Goal: Contribute content

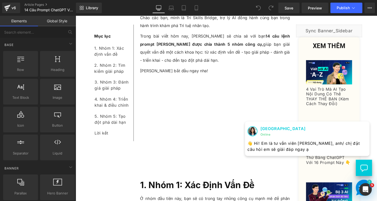
scroll to position [157, 0]
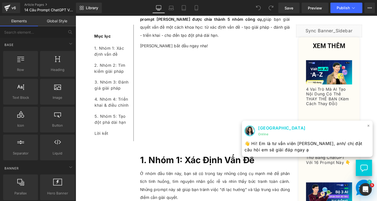
click at [377, 131] on span "×" at bounding box center [383, 131] width 3 height 8
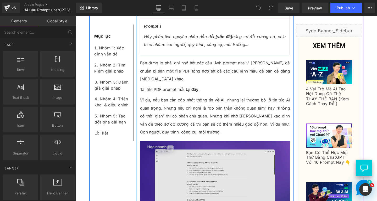
scroll to position [498, 0]
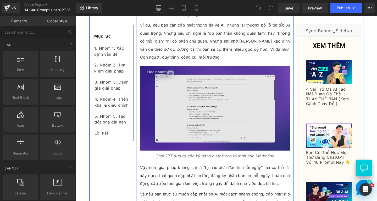
click at [214, 118] on img at bounding box center [222, 112] width 158 height 89
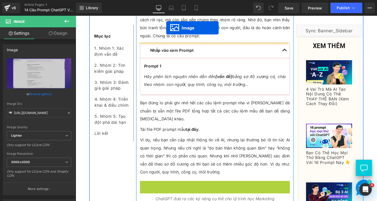
scroll to position [341, 0]
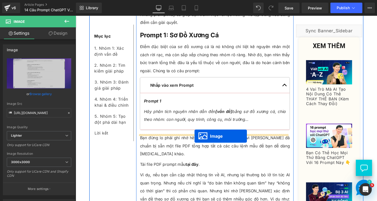
drag, startPoint x: 209, startPoint y: 104, endPoint x: 201, endPoint y: 142, distance: 39.0
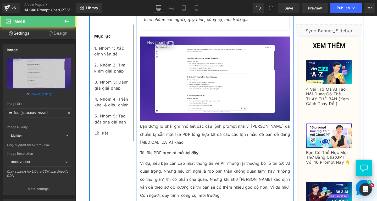
scroll to position [472, 0]
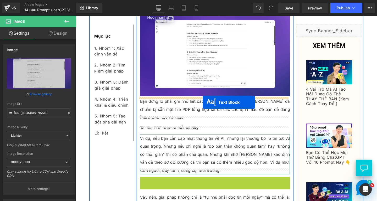
drag, startPoint x: 207, startPoint y: 181, endPoint x: 209, endPoint y: 106, distance: 75.0
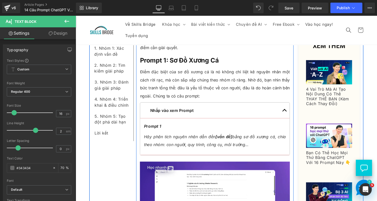
scroll to position [367, 0]
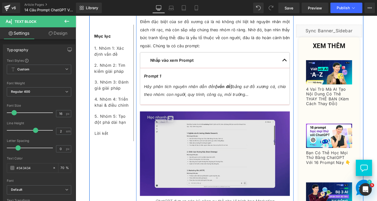
click at [210, 155] on img at bounding box center [222, 160] width 158 height 89
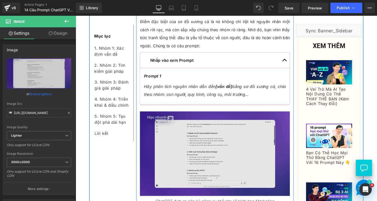
click at [213, 175] on img at bounding box center [222, 160] width 158 height 89
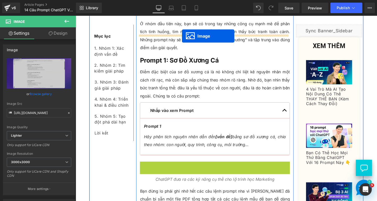
scroll to position [283, 0]
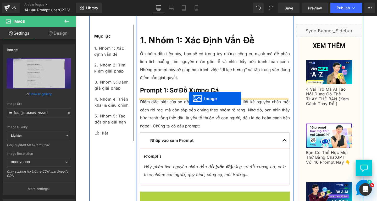
drag, startPoint x: 211, startPoint y: 161, endPoint x: 195, endPoint y: 102, distance: 60.7
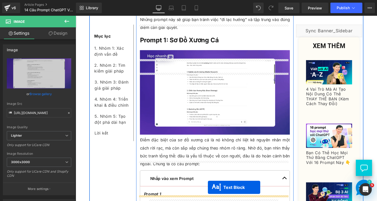
scroll to position [362, 0]
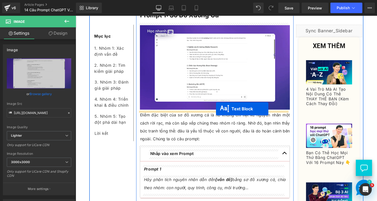
drag, startPoint x: 204, startPoint y: 111, endPoint x: 223, endPoint y: 115, distance: 19.5
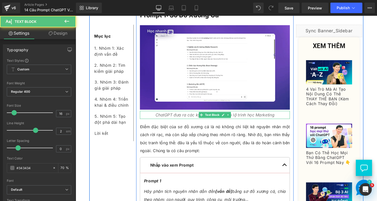
click at [275, 120] on icon "ChatGPT đưa ra các kỹ năng cụ thể cho lộ trình học Marketing" at bounding box center [222, 119] width 125 height 5
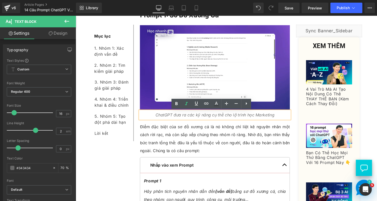
click at [162, 120] on icon "ChatGPT đưa ra các kỹ năng cụ thể cho lộ trình học Marketing" at bounding box center [222, 119] width 125 height 5
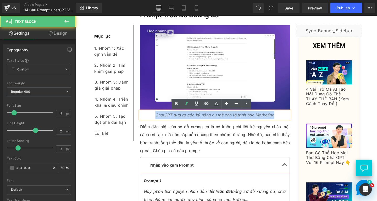
drag, startPoint x: 155, startPoint y: 120, endPoint x: 287, endPoint y: 118, distance: 131.9
click at [287, 118] on p "ChatGPT đưa ra các kỹ năng cụ thể cho lộ trình học Marketing" at bounding box center [222, 120] width 158 height 8
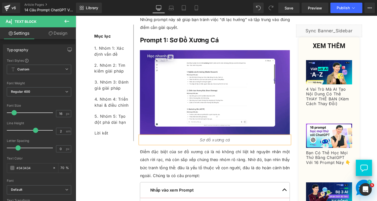
scroll to position [388, 0]
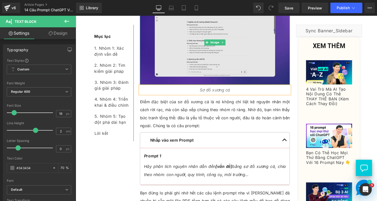
click at [202, 46] on img at bounding box center [222, 43] width 158 height 89
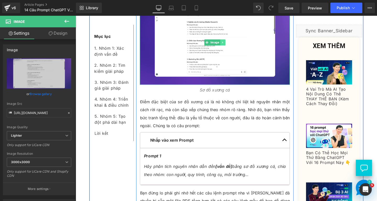
click at [229, 43] on icon at bounding box center [230, 43] width 3 height 3
click at [227, 45] on link at bounding box center [228, 44] width 6 height 6
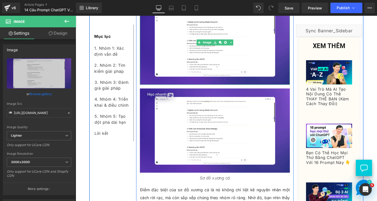
scroll to position [414, 0]
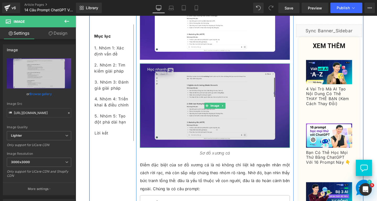
click at [226, 148] on img at bounding box center [222, 110] width 158 height 89
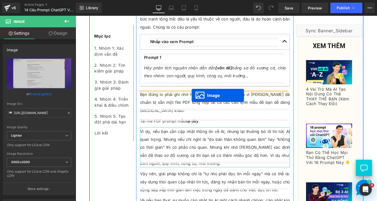
drag, startPoint x: 211, startPoint y: 109, endPoint x: 198, endPoint y: 99, distance: 16.4
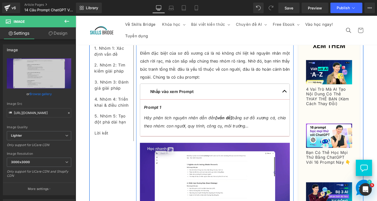
scroll to position [387, 0]
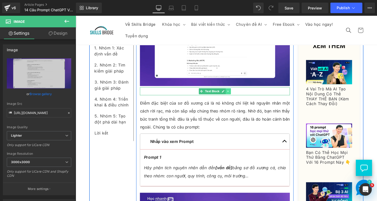
click at [235, 96] on link at bounding box center [237, 95] width 6 height 6
click at [231, 96] on link at bounding box center [234, 95] width 6 height 6
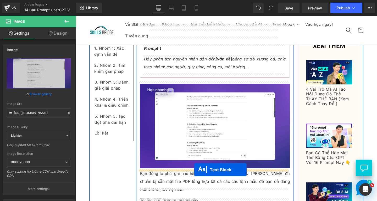
drag, startPoint x: 204, startPoint y: 107, endPoint x: 201, endPoint y: 177, distance: 70.4
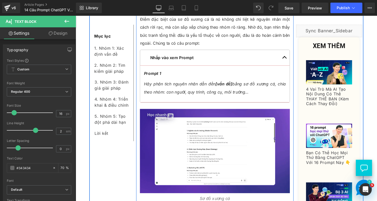
scroll to position [501, 0]
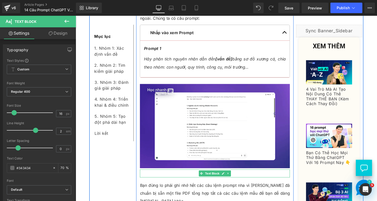
click at [243, 182] on p "Sơ đồ xương cá" at bounding box center [222, 181] width 158 height 8
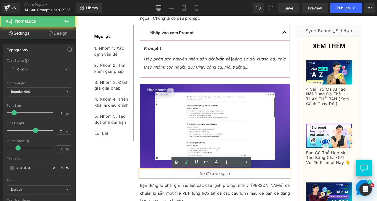
click at [206, 182] on icon "Sơ đồ xương cá" at bounding box center [222, 180] width 32 height 5
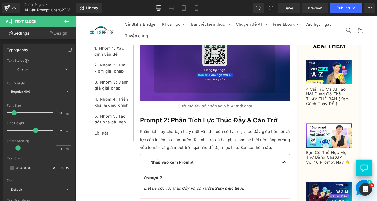
scroll to position [789, 0]
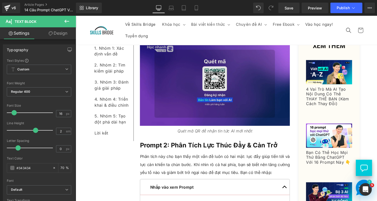
click at [241, 105] on img at bounding box center [222, 86] width 158 height 89
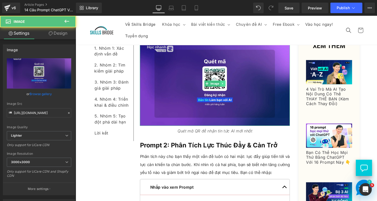
click at [230, 85] on icon at bounding box center [230, 86] width 3 height 3
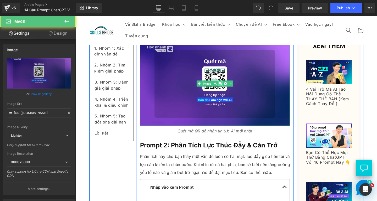
click at [226, 85] on icon at bounding box center [227, 86] width 3 height 3
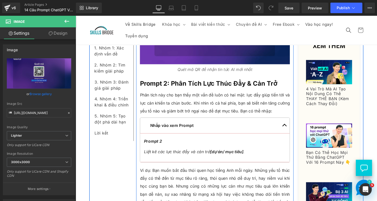
scroll to position [894, 0]
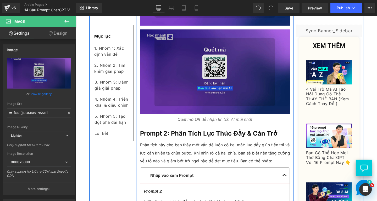
click at [258, 94] on img at bounding box center [222, 74] width 158 height 89
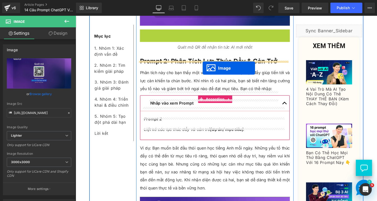
drag, startPoint x: 211, startPoint y: 65, endPoint x: 209, endPoint y: 71, distance: 5.9
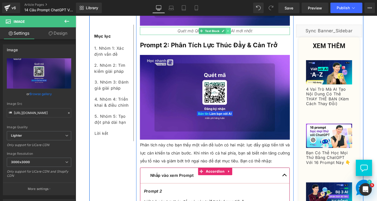
click at [235, 30] on icon at bounding box center [236, 31] width 3 height 3
click at [232, 30] on icon at bounding box center [233, 31] width 3 height 3
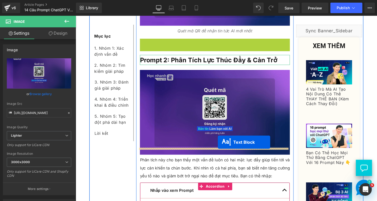
drag, startPoint x: 206, startPoint y: 35, endPoint x: 225, endPoint y: 148, distance: 114.6
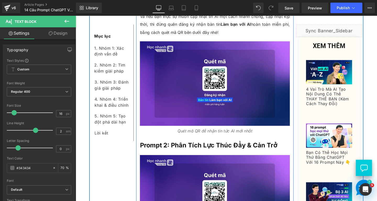
scroll to position [946, 0]
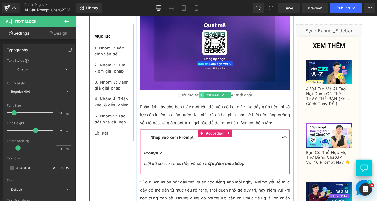
click at [205, 96] on span at bounding box center [208, 99] width 6 height 6
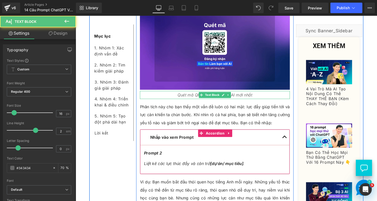
click at [184, 96] on icon "Quét mã QR để nhận tin tức AI mới nhất" at bounding box center [222, 98] width 79 height 5
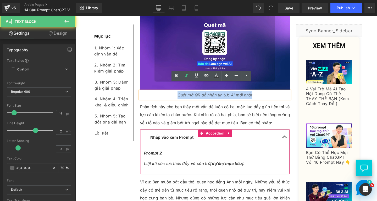
drag, startPoint x: 179, startPoint y: 91, endPoint x: 262, endPoint y: 90, distance: 83.4
click at [262, 95] on p "Quét mã QR để nhận tin tức AI mới nhất" at bounding box center [222, 99] width 158 height 8
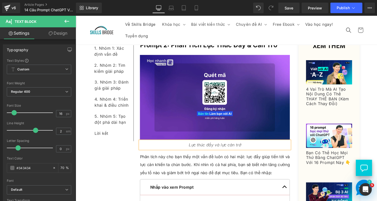
scroll to position [815, 0]
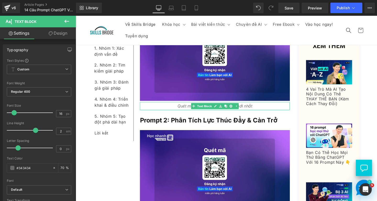
click at [269, 106] on p "Quét mã QR để nhận tin tức AI mới nhất" at bounding box center [222, 110] width 158 height 8
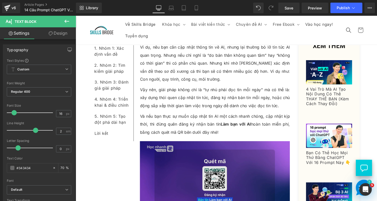
scroll to position [605, 0]
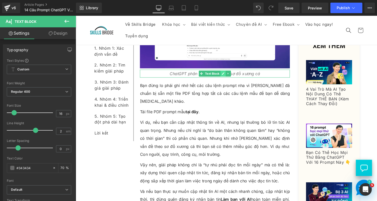
click at [231, 75] on link at bounding box center [231, 76] width 6 height 6
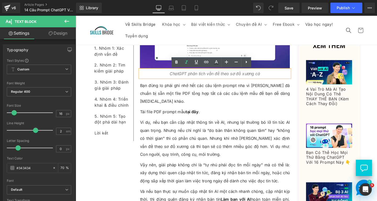
click at [243, 76] on icon "ChatGPT phân tích vấn đề theo sơ đồ xương cá" at bounding box center [222, 76] width 95 height 5
drag, startPoint x: 171, startPoint y: 77, endPoint x: 226, endPoint y: 77, distance: 54.5
click at [226, 77] on p "ChatGPT phân tích vấn đề theo sơ đồ xương cá" at bounding box center [222, 76] width 158 height 8
copy icon "ChatGPT phân tích vấn đề"
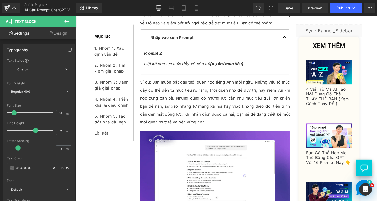
scroll to position [1156, 0]
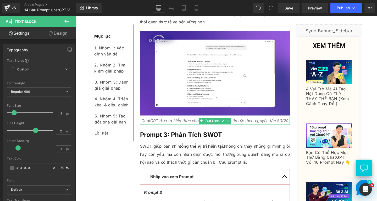
click at [267, 123] on icon "ChatGPT đưa ra kiến thức cho kỹ năng viết viết tin tức theo nguyên tắc 80/20" at bounding box center [222, 125] width 155 height 5
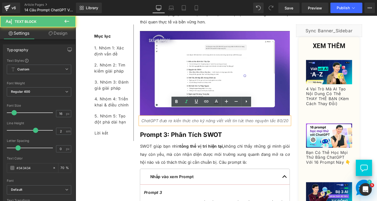
click at [267, 123] on icon "ChatGPT đưa ra kiến thức cho kỹ năng viết viết tin tức theo nguyên tắc 80/20" at bounding box center [222, 125] width 155 height 5
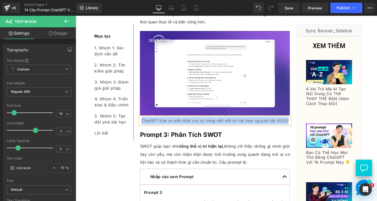
paste div
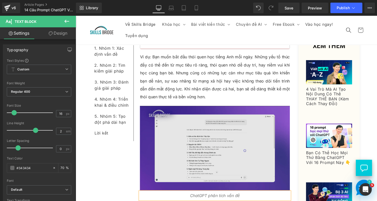
scroll to position [972, 0]
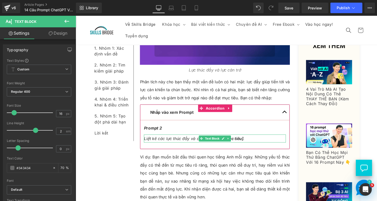
click at [172, 142] on icon "Liệt kê các lực thúc đẩy và cản trở [dự án/ mục tiêu] ." at bounding box center [201, 144] width 106 height 5
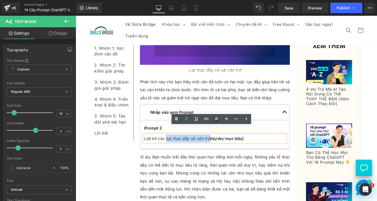
drag, startPoint x: 169, startPoint y: 135, endPoint x: 214, endPoint y: 135, distance: 45.6
click at [214, 142] on icon "Liệt kê các lực thúc đẩy và cản trở [dự án/ mục tiêu] ." at bounding box center [201, 144] width 106 height 5
copy icon "lực thúc đẩy và cản trở"
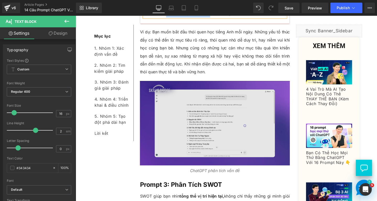
scroll to position [1182, 0]
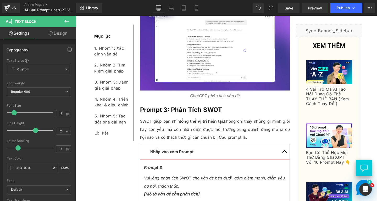
click at [76, 16] on div at bounding box center [76, 16] width 0 height 0
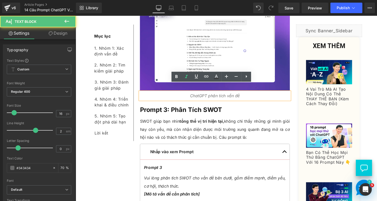
click at [257, 95] on p "ChatGPT phân tích vấn đề" at bounding box center [222, 99] width 158 height 8
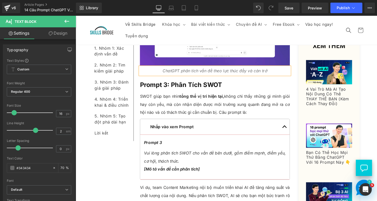
scroll to position [1130, 0]
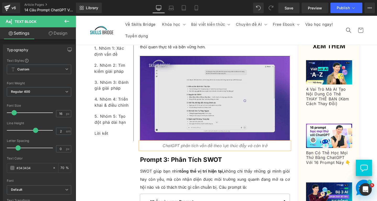
click at [208, 105] on img at bounding box center [222, 102] width 158 height 89
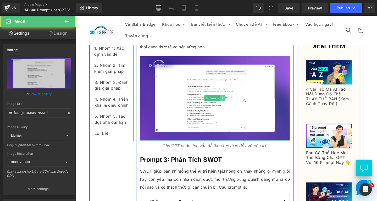
click at [230, 101] on icon at bounding box center [230, 102] width 1 height 2
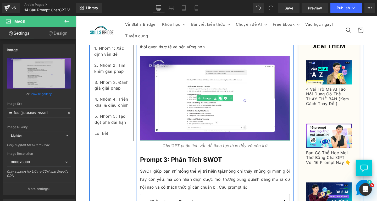
click at [227, 101] on icon at bounding box center [227, 102] width 3 height 3
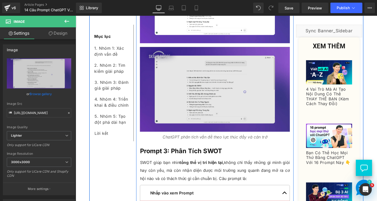
scroll to position [1235, 0]
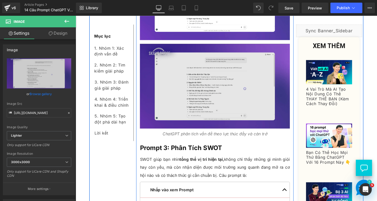
click at [226, 82] on div "Image" at bounding box center [222, 89] width 158 height 89
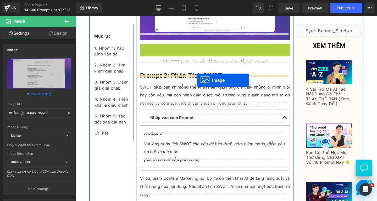
drag, startPoint x: 210, startPoint y: 81, endPoint x: 203, endPoint y: 80, distance: 7.1
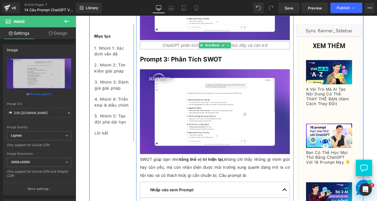
click at [235, 45] on icon at bounding box center [236, 46] width 3 height 3
click at [232, 45] on icon at bounding box center [233, 46] width 3 height 3
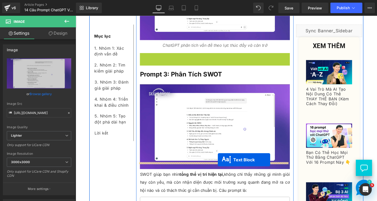
drag, startPoint x: 205, startPoint y: 51, endPoint x: 225, endPoint y: 167, distance: 118.0
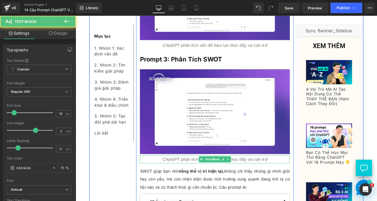
click at [255, 164] on icon "ChatGPT phân tích vấn đề theo lực thúc đẩy và cản trở" at bounding box center [222, 166] width 110 height 5
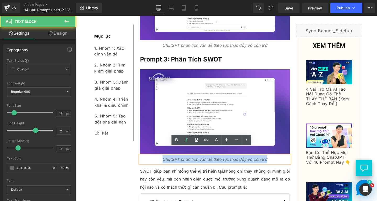
drag, startPoint x: 165, startPoint y: 155, endPoint x: 275, endPoint y: 156, distance: 110.6
click at [275, 162] on p "ChatGPT phân tích vấn đề theo lực thúc đẩy và cản trở" at bounding box center [222, 166] width 158 height 8
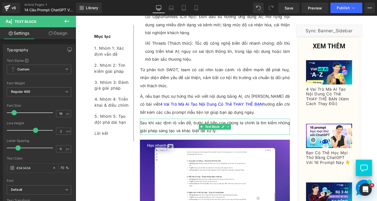
scroll to position [1602, 0]
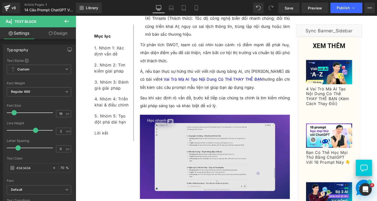
click at [231, 173] on img at bounding box center [222, 164] width 158 height 88
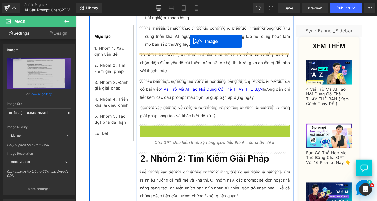
scroll to position [1565, 0]
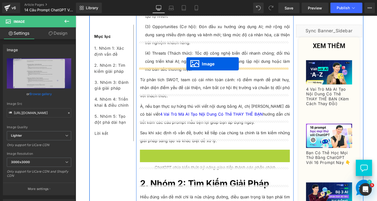
drag, startPoint x: 213, startPoint y: 149, endPoint x: 192, endPoint y: 66, distance: 85.7
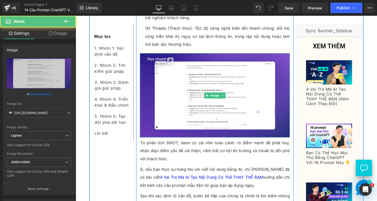
scroll to position [1670, 0]
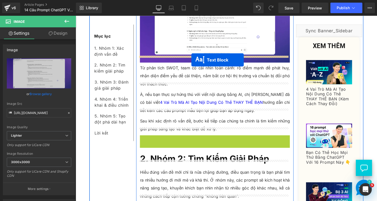
drag, startPoint x: 208, startPoint y: 137, endPoint x: 198, endPoint y: 62, distance: 75.7
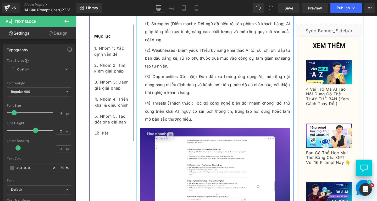
scroll to position [1565, 0]
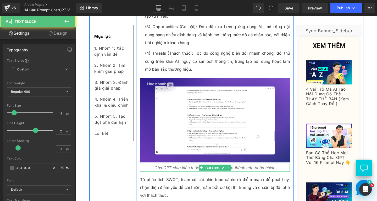
click at [187, 172] on icon "ChatGPT chia kiến thức kỹ năng giao tiếp thành các phần chính" at bounding box center [222, 174] width 127 height 5
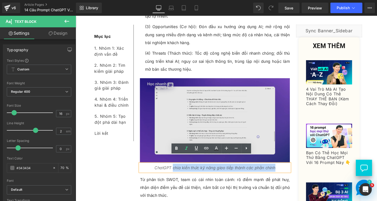
drag, startPoint x: 176, startPoint y: 167, endPoint x: 286, endPoint y: 161, distance: 109.7
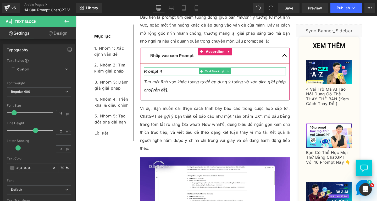
scroll to position [1906, 0]
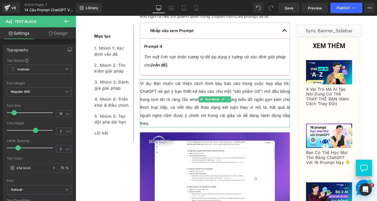
click at [277, 88] on p "Ví dụ: Bạn muốn cải thiện cách trình bày báo cáo trong cuộc họp sắp tới. ChatGP…" at bounding box center [222, 107] width 158 height 50
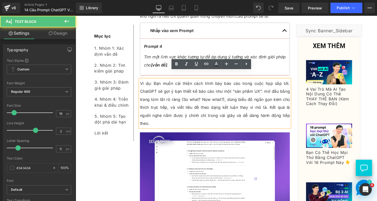
click at [276, 89] on p "Ví dụ: Bạn muốn cải thiện cách trình bày báo cáo trong cuộc họp sắp tới. ChatGP…" at bounding box center [222, 107] width 158 height 50
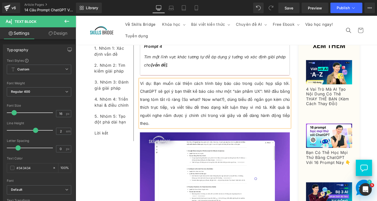
click at [177, 88] on p "Ví dụ: Bạn muốn cải thiện cách trình bày báo cáo trong cuộc họp sắp tới. ChatGP…" at bounding box center [222, 107] width 158 height 50
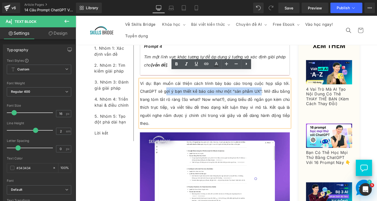
drag, startPoint x: 168, startPoint y: 87, endPoint x: 270, endPoint y: 87, distance: 101.4
click at [270, 87] on p "Ví dụ: Bạn muốn cải thiện cách trình bày báo cáo trong cuộc họp sắp tới. ChatGP…" at bounding box center [222, 107] width 158 height 50
copy p "ợi ý bạn thiết kế báo cáo như một “sản phẩm UX”"
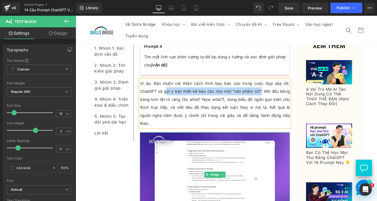
scroll to position [2063, 0]
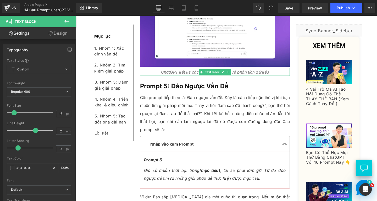
click at [197, 71] on p "ChatGPT liệt kê các nguồn kiến thức về phân tích dữ liệu" at bounding box center [222, 75] width 158 height 8
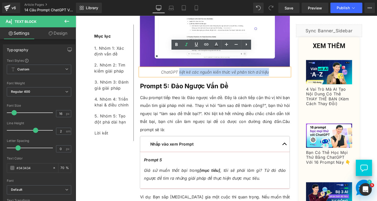
drag, startPoint x: 187, startPoint y: 58, endPoint x: 280, endPoint y: 64, distance: 93.8
paste div
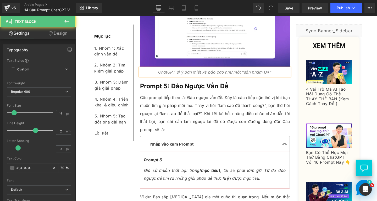
click at [181, 72] on icon "ChatGPT ợi ý bạn thiết kế báo cáo như một “sản phẩm UX”" at bounding box center [222, 74] width 119 height 5
click at [281, 71] on p "ChatGPT gợi ý bạn thiết kế báo cáo như một “sản phẩm UX”" at bounding box center [222, 75] width 158 height 8
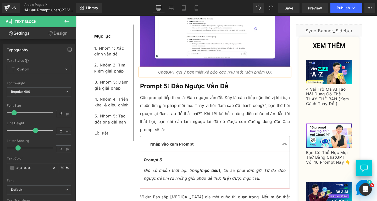
click at [253, 72] on icon "ChatGPT gợi ý bạn thiết kế báo cáo như một “sản phẩm UX" at bounding box center [222, 74] width 120 height 5
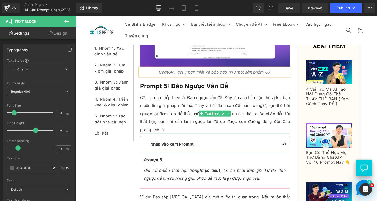
click at [275, 97] on p "Câu prompt tiếp theo là: Đảo ngược vấn đề. Đây là cách tiếp cận thú vị khi bạn …" at bounding box center [222, 118] width 158 height 42
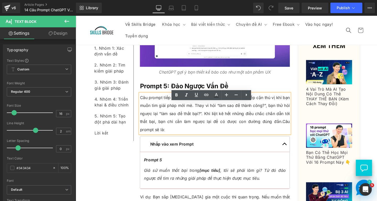
scroll to position [2037, 0]
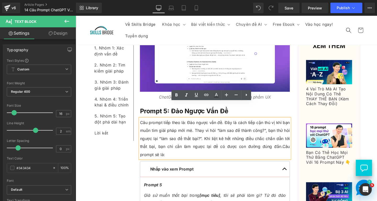
click at [196, 127] on p "Câu prompt tiếp theo là: Đảo ngược vấn đề. Đây là cách tiếp cận thú vị khi bạn …" at bounding box center [222, 144] width 158 height 42
click at [160, 97] on div at bounding box center [222, 97] width 158 height 1
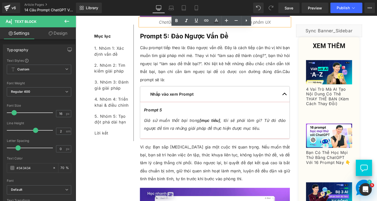
scroll to position [2194, 0]
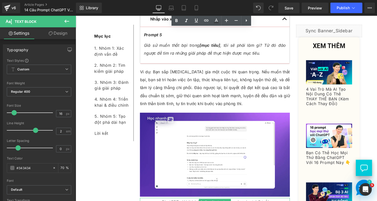
drag, startPoint x: 199, startPoint y: 194, endPoint x: 193, endPoint y: 195, distance: 5.8
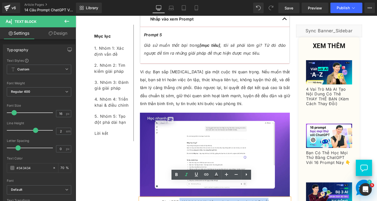
drag, startPoint x: 184, startPoint y: 195, endPoint x: 278, endPoint y: 191, distance: 93.9
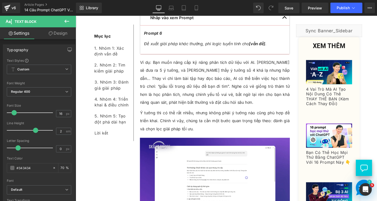
scroll to position [2509, 0]
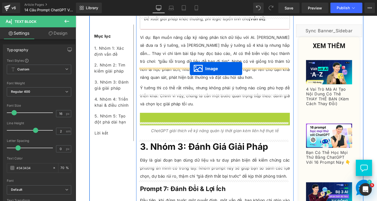
drag, startPoint x: 212, startPoint y: 143, endPoint x: 196, endPoint y: 71, distance: 73.8
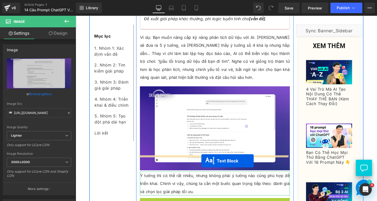
drag, startPoint x: 205, startPoint y: 195, endPoint x: 208, endPoint y: 168, distance: 27.2
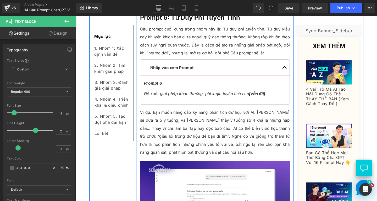
scroll to position [2378, 0]
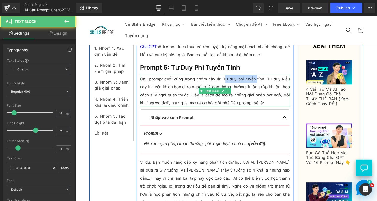
drag, startPoint x: 230, startPoint y: 64, endPoint x: 265, endPoint y: 65, distance: 35.6
click at [265, 78] on p "Câu prompt cuối cùng trong nhóm này là: Tư duy phi tuyến tính. Tư duy kiểu này …" at bounding box center [222, 95] width 158 height 34
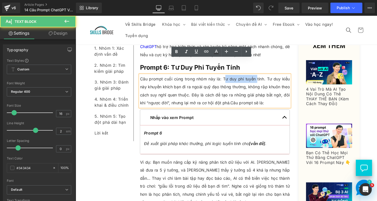
click at [239, 78] on p "Câu prompt cuối cùng trong nhóm này là: Tư duy phi tuyến tính. Tư duy kiểu này …" at bounding box center [222, 95] width 158 height 34
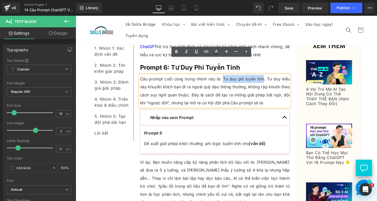
drag, startPoint x: 229, startPoint y: 65, endPoint x: 272, endPoint y: 68, distance: 43.3
click at [273, 78] on p "Câu prompt cuối cùng trong nhóm này là: Tư duy phi tuyến tính. Tư duy kiểu này …" at bounding box center [222, 95] width 158 height 34
copy p "Tư duy phi tuyến tính"
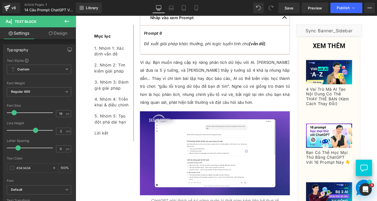
scroll to position [2561, 0]
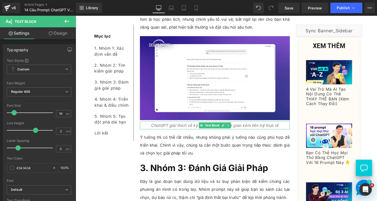
click at [185, 128] on icon "ChatGPT giải thích về kỹ năng quản lý thời gian kèm liên hệ thực tế" at bounding box center [222, 130] width 134 height 5
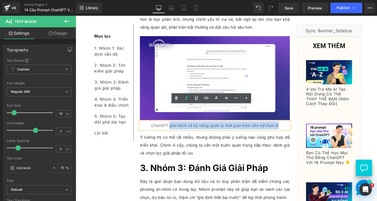
drag, startPoint x: 193, startPoint y: 115, endPoint x: 285, endPoint y: 114, distance: 91.7
click at [289, 127] on p "ChatGPT giải thích về kỹ năng quản lý thời gian kèm liên hệ thực tế" at bounding box center [222, 131] width 158 height 8
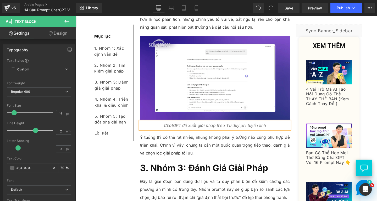
click at [235, 128] on icon "ChatGPT đề xuất giải pháp theo Tư duy phi tuyến tính" at bounding box center [222, 130] width 107 height 5
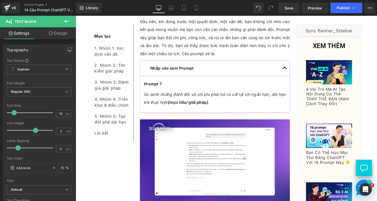
scroll to position [2849, 0]
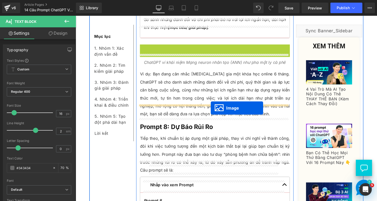
drag, startPoint x: 212, startPoint y: 71, endPoint x: 217, endPoint y: 112, distance: 41.4
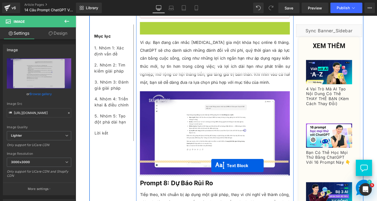
drag, startPoint x: 207, startPoint y: 29, endPoint x: 219, endPoint y: 173, distance: 143.8
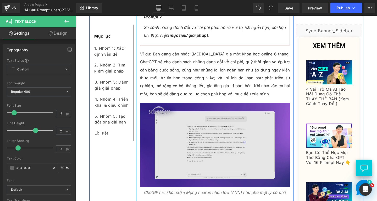
scroll to position [2842, 0]
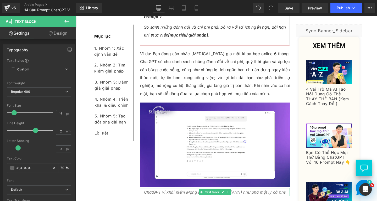
click at [178, 198] on icon "ChatGPT ví khái niệm Mạng neuron nhân tạo (ANN) như pha một ly cà phê" at bounding box center [222, 200] width 149 height 5
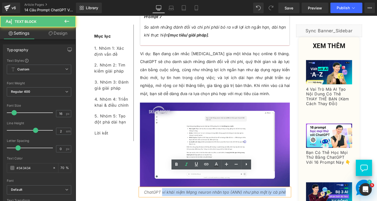
drag, startPoint x: 165, startPoint y: 183, endPoint x: 298, endPoint y: 181, distance: 132.4
click at [298, 196] on p "ChatGPT ví khái niệm Mạng neuron nhân tạo (ANN) như pha một ly cà phê" at bounding box center [222, 200] width 158 height 8
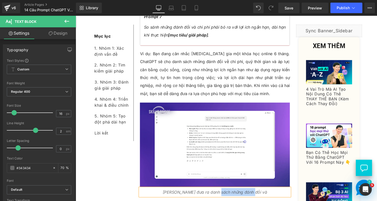
drag, startPoint x: 231, startPoint y: 183, endPoint x: 274, endPoint y: 182, distance: 43.3
click at [273, 196] on p "ChatGPT đưa ra danh sách những đánh đổi và" at bounding box center [222, 200] width 158 height 8
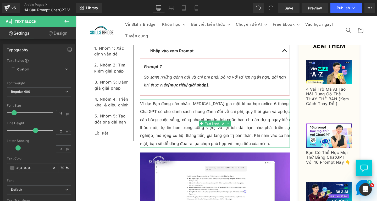
scroll to position [2868, 0]
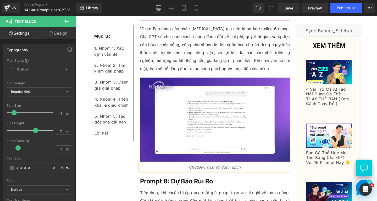
click at [222, 172] on icon "ChatGPT đưa ra danh sách" at bounding box center [222, 174] width 55 height 5
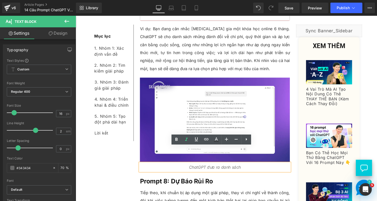
drag, startPoint x: 218, startPoint y: 157, endPoint x: 262, endPoint y: 158, distance: 43.3
click at [262, 170] on p "ChatGPT đưa ra danh sách" at bounding box center [222, 174] width 158 height 8
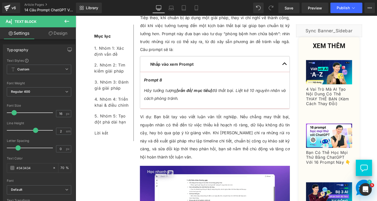
scroll to position [3130, 0]
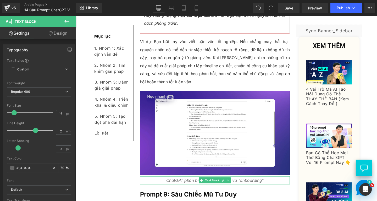
click at [196, 186] on icon "ChatGPT phân biệt giữa "training" và "onboarding"" at bounding box center [222, 188] width 102 height 5
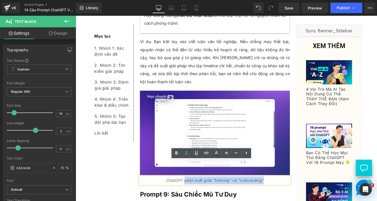
drag, startPoint x: 189, startPoint y: 172, endPoint x: 273, endPoint y: 172, distance: 83.9
click at [273, 184] on p "ChatGPT phân biệt giữa "training" và "onboarding"" at bounding box center [222, 188] width 158 height 8
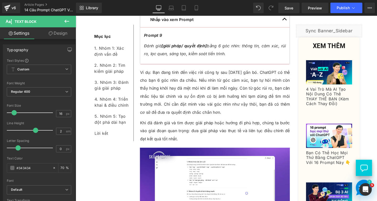
scroll to position [3392, 0]
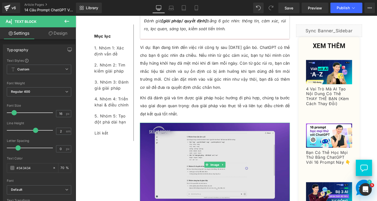
click at [196, 158] on img at bounding box center [222, 172] width 158 height 88
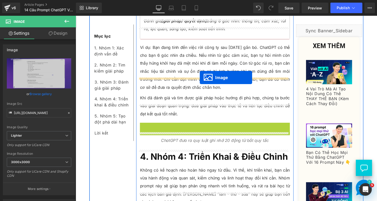
drag, startPoint x: 212, startPoint y: 156, endPoint x: 206, endPoint y: 80, distance: 75.7
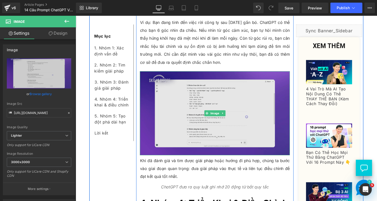
scroll to position [3471, 0]
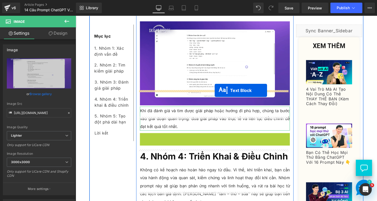
drag, startPoint x: 216, startPoint y: 127, endPoint x: 213, endPoint y: 106, distance: 21.5
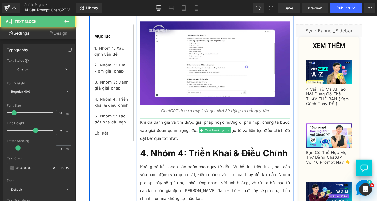
click at [202, 123] on p "Khi đã đánh giá và tìm được giải pháp hoặc hướng đi phù hợp, chúng ta bước vào …" at bounding box center [222, 135] width 158 height 25
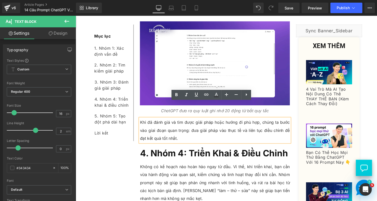
click at [197, 123] on p "Khi đã đánh giá và tìm được giải pháp hoặc hướng đi phù hợp, chúng ta bước vào …" at bounding box center [222, 135] width 158 height 25
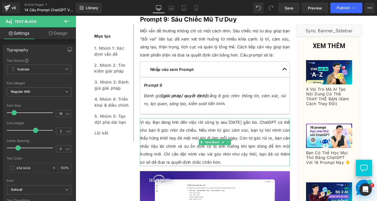
scroll to position [3340, 0]
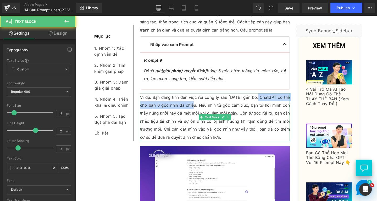
drag, startPoint x: 268, startPoint y: 83, endPoint x: 200, endPoint y: 94, distance: 68.2
click at [200, 97] on p "Ví dụ: Bạn đang tính đến việc rời công ty sau [DATE] gắn bó. ChatGPT có thể cho…" at bounding box center [222, 122] width 158 height 50
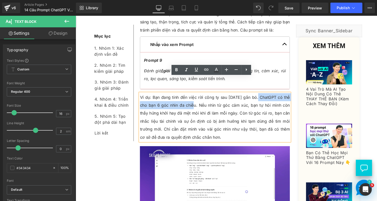
copy p "ChatGPT có thể cho bạn 6 góc nhìn đa chiều"
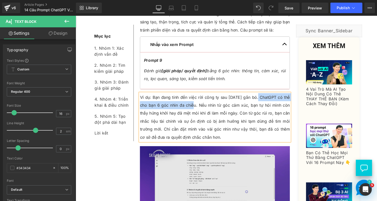
scroll to position [3444, 0]
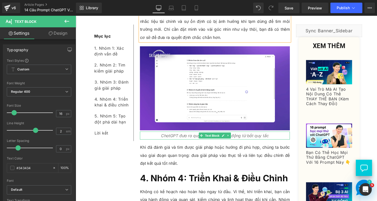
click at [276, 139] on icon "ChatGPT đưa ra quy luật ghi nhớ 20 động từ bất quy tắc" at bounding box center [222, 141] width 113 height 5
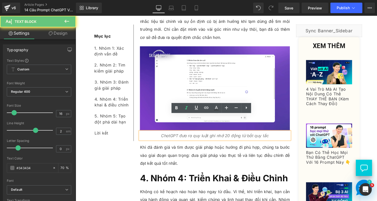
click at [281, 137] on p "ChatGPT đưa ra quy luật ghi nhớ 20 động từ bất quy tắc" at bounding box center [222, 141] width 158 height 8
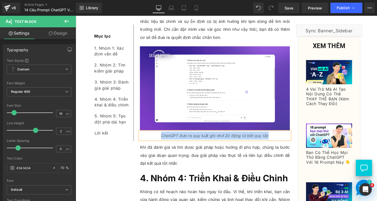
paste div
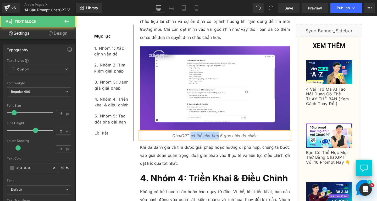
drag, startPoint x: 195, startPoint y: 124, endPoint x: 225, endPoint y: 125, distance: 29.6
click at [225, 139] on icon "ChatGPT có thể cho bạn 6 góc nhìn đa chiều" at bounding box center [222, 141] width 90 height 5
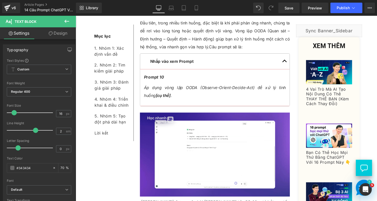
scroll to position [3759, 0]
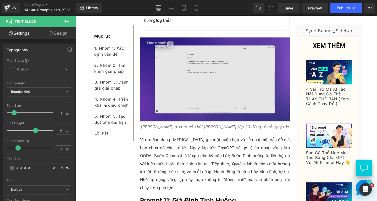
click at [216, 67] on div "Image" at bounding box center [222, 83] width 158 height 88
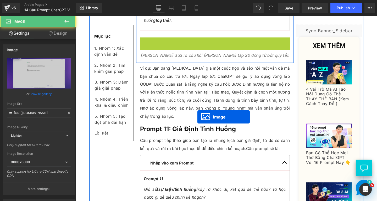
scroll to position [3684, 0]
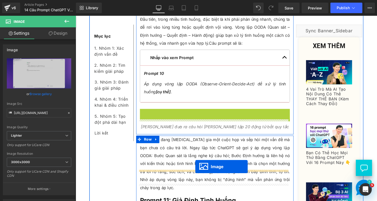
drag, startPoint x: 209, startPoint y: 65, endPoint x: 202, endPoint y: 174, distance: 109.8
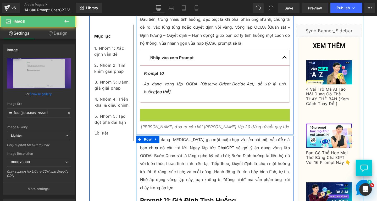
scroll to position [3667, 0]
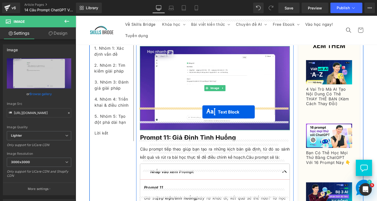
drag, startPoint x: 205, startPoint y: 115, endPoint x: 209, endPoint y: 117, distance: 4.6
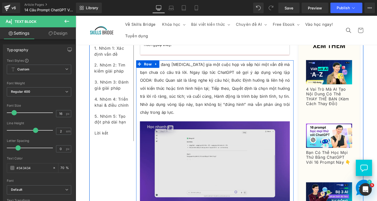
scroll to position [3681, 0]
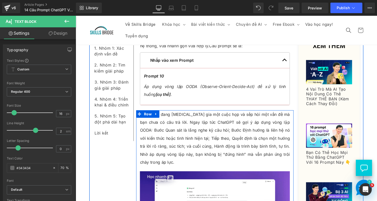
click at [263, 128] on p "Ví dụ: Bạn đang tham gia một cuộc họp và sếp hỏi một vấn đề mà bạn chưa có câu …" at bounding box center [222, 144] width 158 height 59
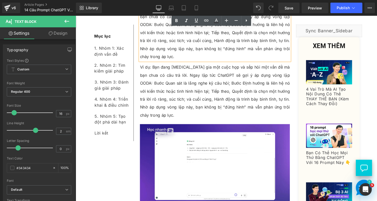
scroll to position [3796, 0]
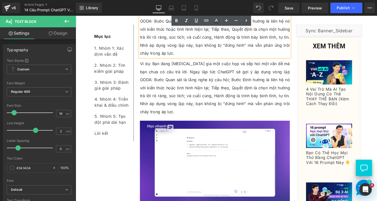
click at [160, 62] on p "Ví dụ: Bạn đang tham gia một cuộc họp và sếp hỏi một vấn đề mà bạn chưa có câu …" at bounding box center [222, 91] width 158 height 59
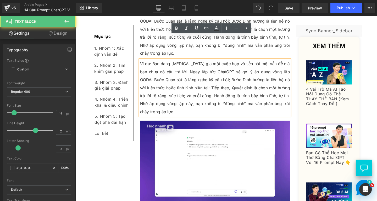
click at [57, 34] on link "Design" at bounding box center [58, 33] width 38 height 12
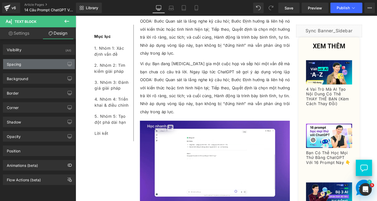
click at [31, 63] on div "Spacing" at bounding box center [39, 64] width 72 height 10
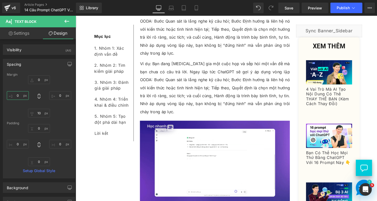
click at [18, 94] on input "0" at bounding box center [18, 95] width 22 height 9
type input "20"
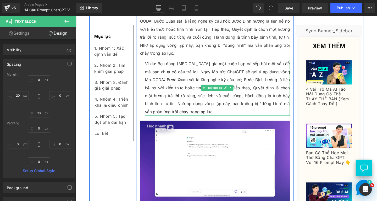
click at [186, 64] on p "Ví dụ: Bạn đang tham gia một cuộc họp và sếp hỏi một vấn đề mà bạn chưa có câu …" at bounding box center [225, 91] width 153 height 59
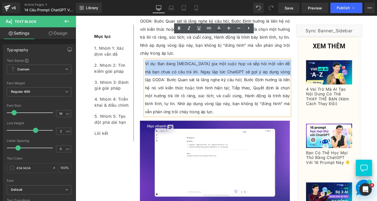
drag, startPoint x: 289, startPoint y: 49, endPoint x: 147, endPoint y: 43, distance: 142.5
click at [149, 62] on p "Ví dụ: Bạn đang tham gia một cuộc họp và sếp hỏi một vấn đề mà bạn chưa có câu …" at bounding box center [225, 91] width 153 height 59
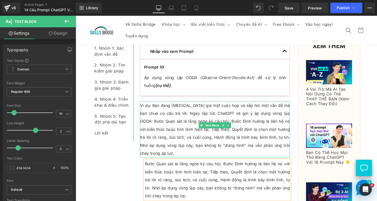
scroll to position [3743, 0]
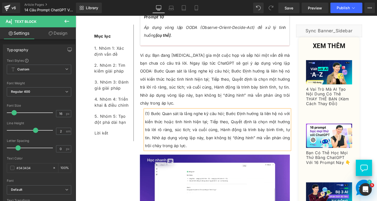
click at [232, 114] on p "(1) Bước Quan sát là lắng nghe kỹ câu hỏi; Bước Định hướng là liên hệ nó với ki…" at bounding box center [225, 135] width 153 height 42
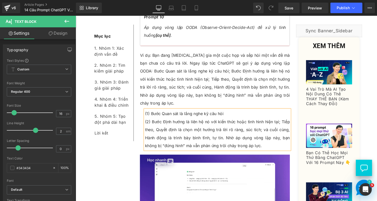
click at [290, 123] on p "(2) Bước Định hướng là liên hệ nó với kiến thức hoặc tình hình hiện tại; Tiếp t…" at bounding box center [225, 140] width 153 height 34
click at [283, 131] on p "(3) Tiếp theo, Quyết định là chọn một hướng trả lời rõ ràng, súc tích; và cuối …" at bounding box center [225, 143] width 153 height 25
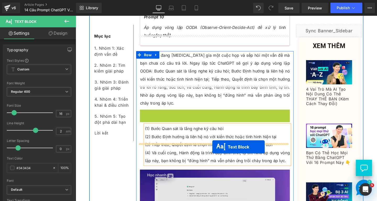
drag, startPoint x: 205, startPoint y: 117, endPoint x: 220, endPoint y: 153, distance: 38.9
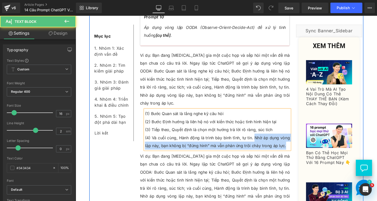
drag, startPoint x: 262, startPoint y: 119, endPoint x: 305, endPoint y: 134, distance: 45.3
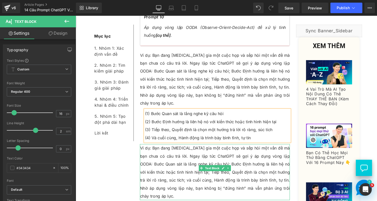
click at [195, 153] on p "Ví dụ: Bạn đang tham gia một cuộc họp và sếp hỏi một vấn đề mà bạn chưa có câu …" at bounding box center [222, 179] width 158 height 59
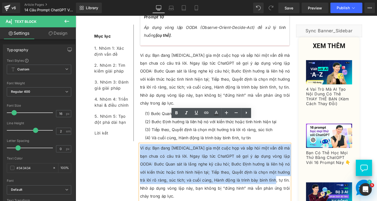
drag, startPoint x: 261, startPoint y: 162, endPoint x: 142, endPoint y: 131, distance: 123.1
click at [143, 150] on p "Ví dụ: Bạn đang tham gia một cuộc họp và sếp hỏi một vấn đề mà bạn chưa có câu …" at bounding box center [222, 179] width 158 height 59
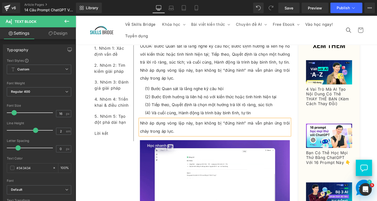
scroll to position [3717, 0]
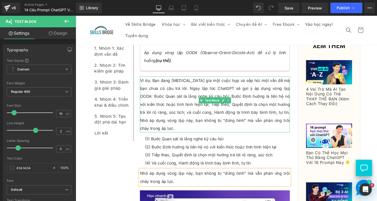
click at [240, 87] on p "Ví dụ: Bạn đang tham gia một cuộc họp và sếp hỏi một vấn đề mà bạn chưa có câu …" at bounding box center [222, 108] width 158 height 59
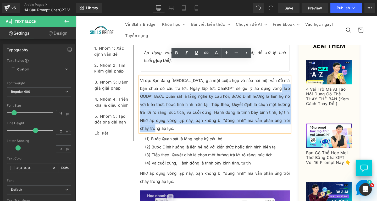
drag, startPoint x: 276, startPoint y: 75, endPoint x: 290, endPoint y: 111, distance: 39.0
click at [290, 111] on p "Ví dụ: Bạn đang tham gia một cuộc họp và sếp hỏi một vấn đề mà bạn chưa có câu …" at bounding box center [222, 108] width 158 height 59
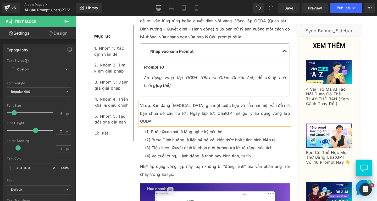
scroll to position [3638, 0]
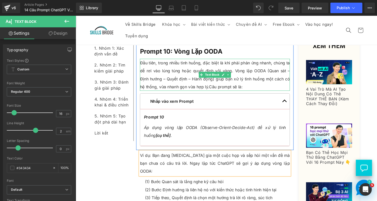
click at [288, 61] on p "Đầu tiên, trong nhiều tình huống, đặc biệt là khi phải phản ứng nhanh, chúng ta…" at bounding box center [222, 78] width 158 height 34
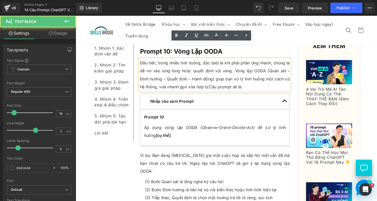
drag, startPoint x: 289, startPoint y: 56, endPoint x: 289, endPoint y: 59, distance: 3.2
click at [289, 61] on p "Đầu tiên, trong nhiều tình huống, đặc biệt là khi phải phản ứng nhanh, chúng ta…" at bounding box center [222, 78] width 158 height 34
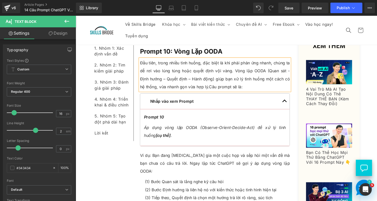
click at [157, 66] on p "Đầu tiên, trong nhiều tình huống, đặc biệt là khi phải phản ứng nhanh, chúng ta…" at bounding box center [222, 78] width 158 height 34
click at [186, 66] on p "Đầu tiên, trong nhiều tình huống, đặc biệt là khi phải phản ứng nhanh, chúng ta…" at bounding box center [222, 78] width 158 height 34
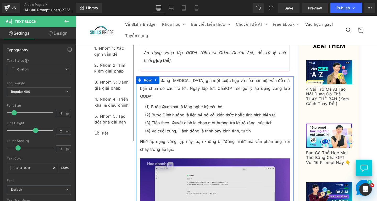
scroll to position [3665, 0]
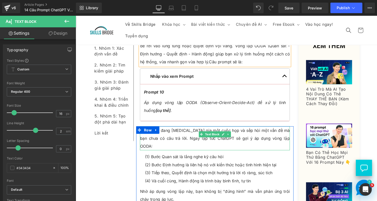
click at [250, 132] on p "Ví dụ: Bạn đang [MEDICAL_DATA] gia một cuộc họp và sếp hỏi một vấn đề mà bạn ch…" at bounding box center [222, 144] width 158 height 25
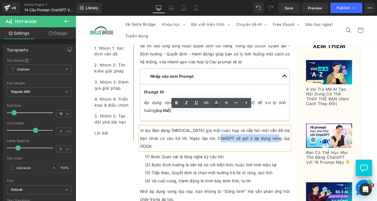
drag, startPoint x: 214, startPoint y: 127, endPoint x: 272, endPoint y: 128, distance: 57.9
click at [272, 132] on p "Ví dụ: Bạn đang [MEDICAL_DATA] gia một cuộc họp và sếp hỏi một vấn đề mà bạn ch…" at bounding box center [222, 144] width 158 height 25
copy p "gợi ý áp dụng vòng lặp OODA"
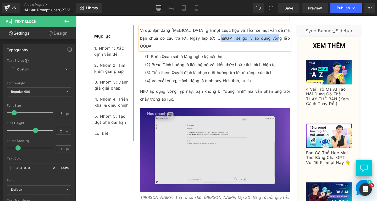
scroll to position [3822, 0]
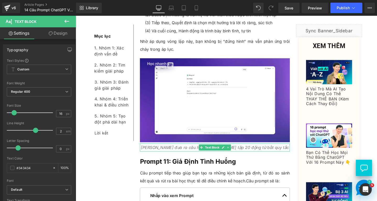
click at [198, 151] on icon "ChatGPT đưa ra câu hỏi ôn tập 20 động từ bất quy tắc" at bounding box center [222, 153] width 156 height 5
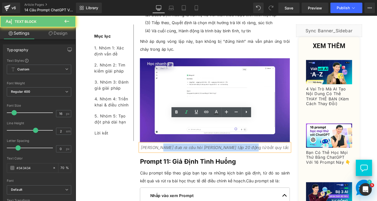
drag, startPoint x: 189, startPoint y: 128, endPoint x: 283, endPoint y: 128, distance: 94.4
click at [283, 150] on p "ChatGPT đưa ra câu hỏi ôn tập 20 động từ bất quy tắc" at bounding box center [222, 154] width 158 height 8
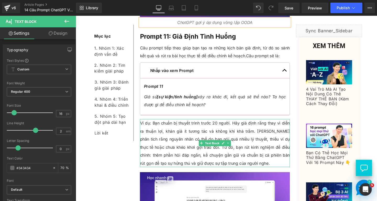
scroll to position [4084, 0]
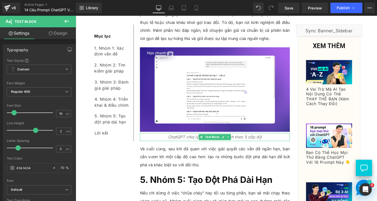
click at [202, 140] on icon "ChatGPT chia lộ trình học viết lách theo 5 cấp độ" at bounding box center [222, 142] width 98 height 5
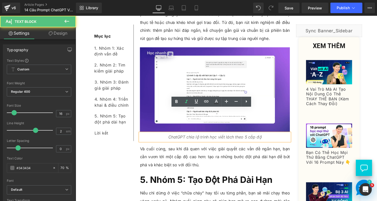
click at [194, 140] on icon "ChatGPT chia lộ trình học viết lách theo 5 cấp độ" at bounding box center [222, 142] width 98 height 5
drag, startPoint x: 191, startPoint y: 118, endPoint x: 268, endPoint y: 117, distance: 77.1
click at [268, 140] on icon "ChatGPT chia lộ trình học viết lách theo 5 cấp độ" at bounding box center [222, 142] width 98 height 5
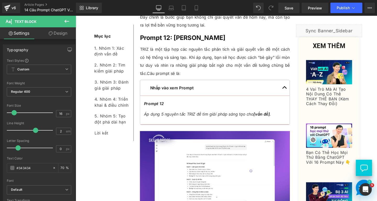
scroll to position [4320, 0]
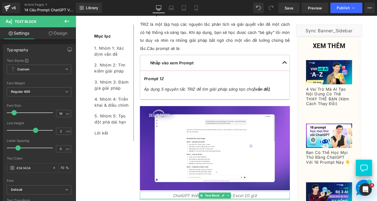
click at [190, 200] on icon "ChatGPT thiết kế kế hoạch học Excel 20 giờ" at bounding box center [222, 204] width 88 height 5
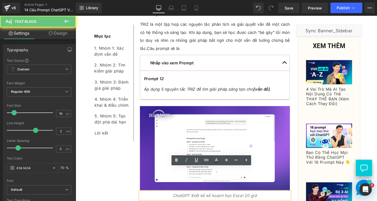
click at [193, 200] on icon "ChatGPT thiết kế kế hoạch học Excel 20 giờ" at bounding box center [222, 204] width 88 height 5
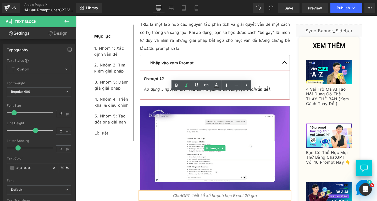
scroll to position [4398, 0]
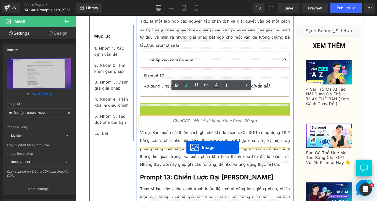
drag, startPoint x: 212, startPoint y: 49, endPoint x: 192, endPoint y: 154, distance: 106.4
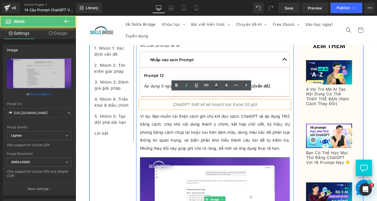
scroll to position [4306, 0]
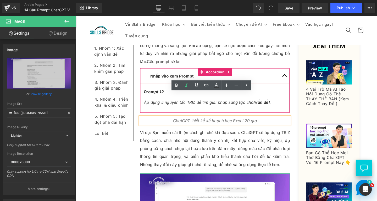
click at [203, 87] on article "Prompt 12 Text Block Áp dụng 5 nguyên tắc TRIZ để tìm giải pháp sáng tạo cho [v…" at bounding box center [222, 102] width 157 height 30
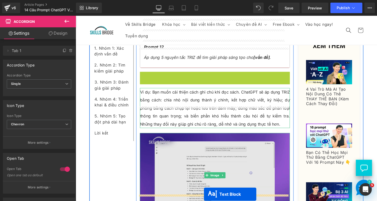
scroll to position [4374, 0]
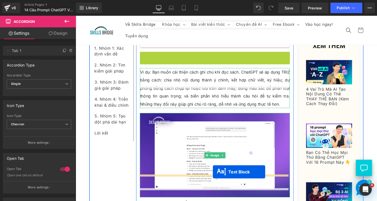
drag, startPoint x: 206, startPoint y: 99, endPoint x: 220, endPoint y: 180, distance: 81.7
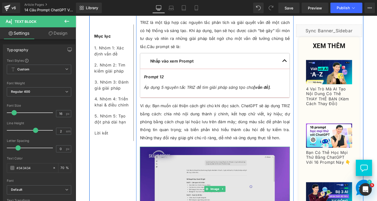
scroll to position [4348, 0]
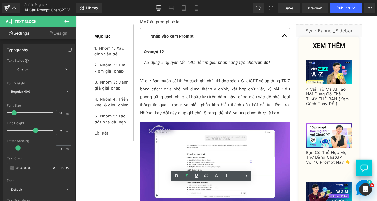
drag, startPoint x: 223, startPoint y: 192, endPoint x: 279, endPoint y: 191, distance: 56.6
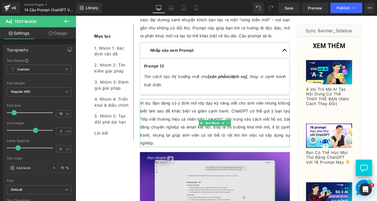
scroll to position [4689, 0]
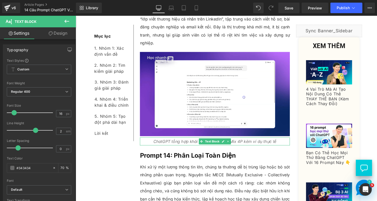
click at [195, 145] on icon "ChatGPT tổng hợp khái niệm Marketing Mix 4P kèm ví dụ thực tế" at bounding box center [222, 147] width 129 height 5
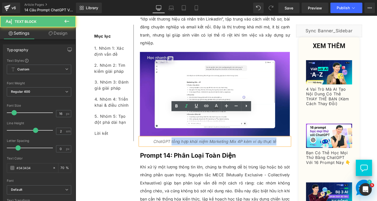
drag, startPoint x: 175, startPoint y: 122, endPoint x: 302, endPoint y: 120, distance: 127.1
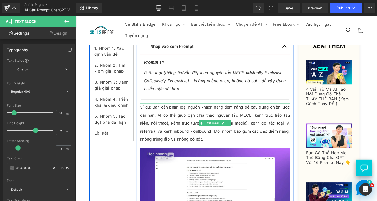
scroll to position [4898, 0]
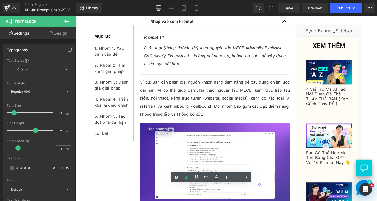
drag, startPoint x: 178, startPoint y: 198, endPoint x: 284, endPoint y: 203, distance: 105.8
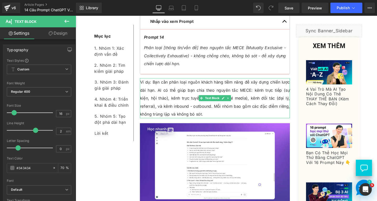
click at [213, 81] on p "Ví dụ: Bạn cần phân loại nguồn khách hàng tiềm năng để xây dựng chiến lược dài …" at bounding box center [222, 102] width 158 height 42
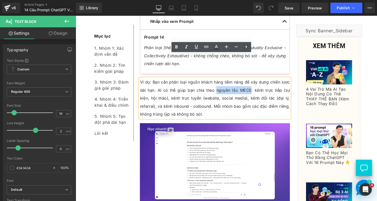
drag, startPoint x: 216, startPoint y: 68, endPoint x: 251, endPoint y: 69, distance: 34.3
click at [251, 81] on p "Ví dụ: Bạn cần phân loại nguồn khách hàng tiềm năng để xây dựng chiến lược dài …" at bounding box center [222, 102] width 158 height 42
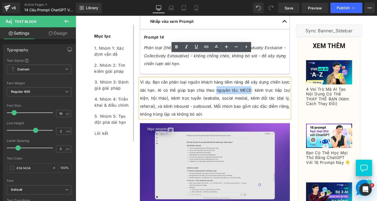
copy p "nguyên tắc MECE"
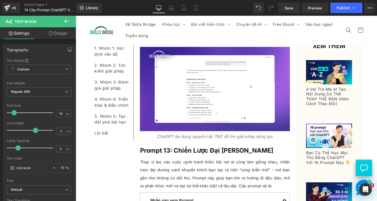
scroll to position [4322, 0]
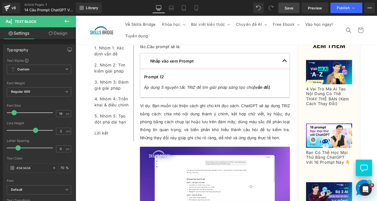
click at [292, 6] on span "Save" at bounding box center [289, 8] width 9 height 6
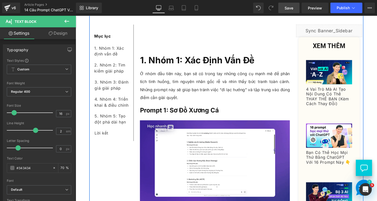
scroll to position [367, 0]
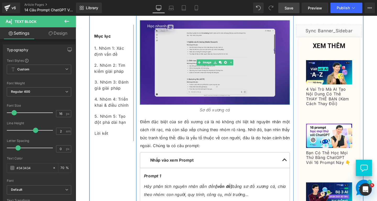
click at [195, 78] on img at bounding box center [222, 64] width 158 height 89
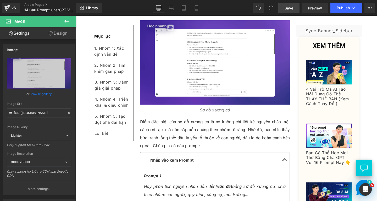
scroll to position [288, 0]
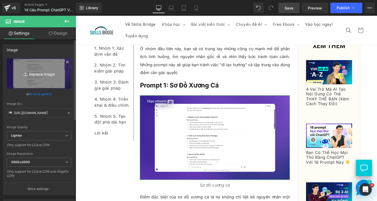
click at [48, 75] on icon "Replace Image" at bounding box center [39, 73] width 42 height 7
type input "C:\fakepath\Screenshot [DATE] 152836.png"
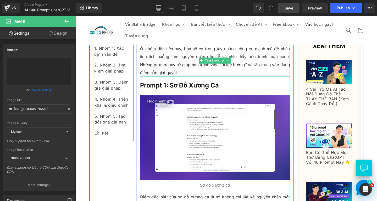
type input "[URL][DOMAIN_NAME]"
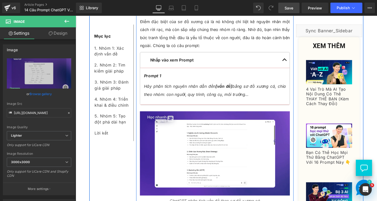
scroll to position [550, 0]
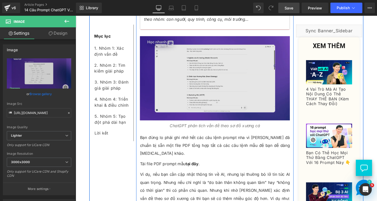
click at [222, 83] on div "Image" at bounding box center [222, 81] width 158 height 89
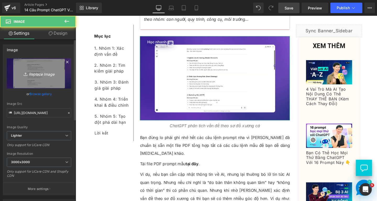
click at [42, 77] on icon "Replace Image" at bounding box center [39, 73] width 42 height 7
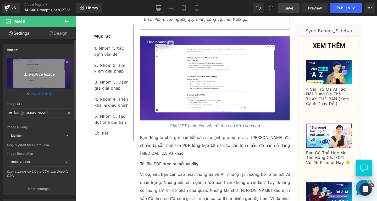
type input "C:\fakepath\Screenshot [DATE] 153024.png"
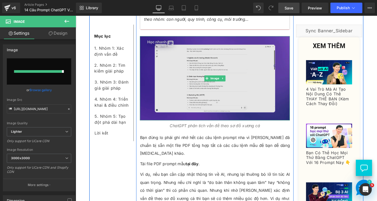
type input "[URL][DOMAIN_NAME]"
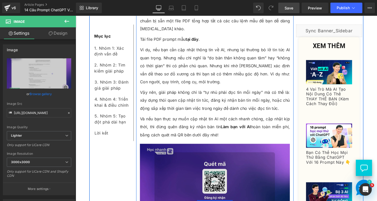
scroll to position [786, 0]
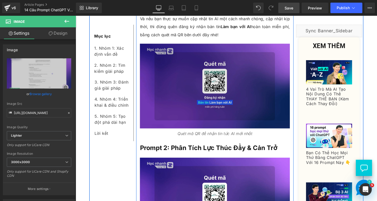
click at [188, 105] on img at bounding box center [222, 89] width 158 height 89
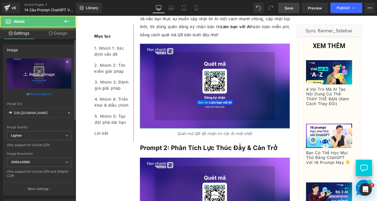
click at [52, 75] on icon "Replace Image" at bounding box center [39, 73] width 42 height 7
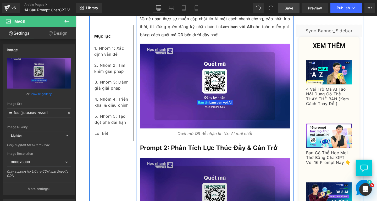
scroll to position [891, 0]
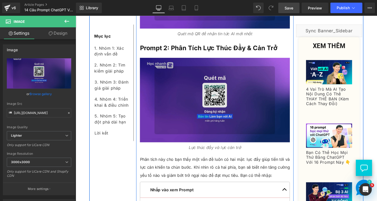
click at [168, 105] on img at bounding box center [222, 104] width 158 height 89
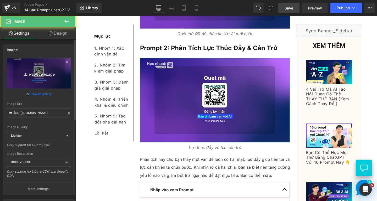
click at [44, 77] on link "Replace Image" at bounding box center [39, 73] width 64 height 30
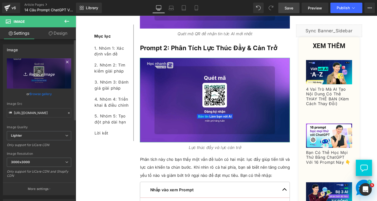
type input "C:\fakepath\Screenshot [DATE] 153210.png"
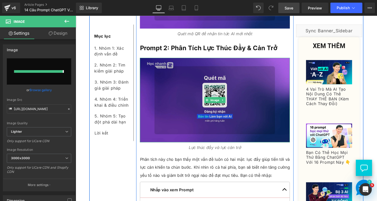
type input "[URL][DOMAIN_NAME]"
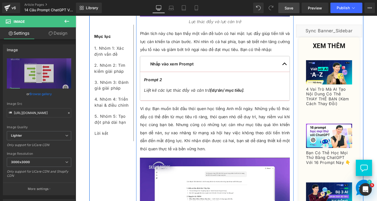
scroll to position [1127, 0]
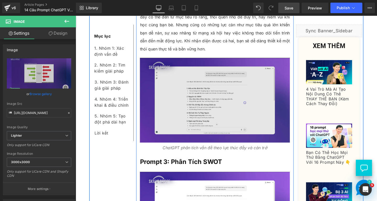
click at [182, 97] on img at bounding box center [222, 104] width 158 height 89
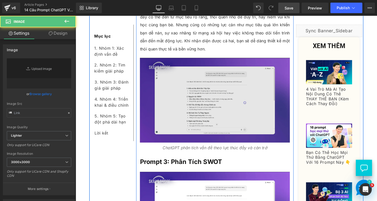
type input "[URL][DOMAIN_NAME]"
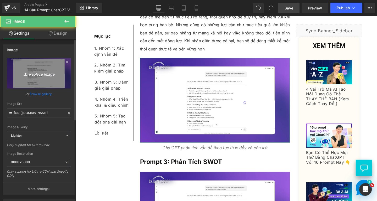
click at [49, 74] on icon "Replace Image" at bounding box center [39, 73] width 42 height 7
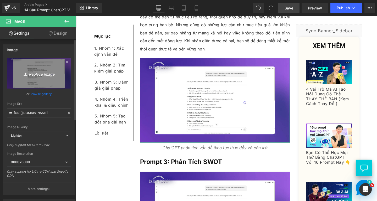
type input "C:\fakepath\Screenshot [DATE] 153335.png"
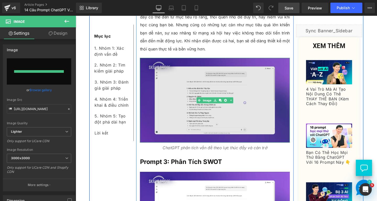
type input "[URL][DOMAIN_NAME]"
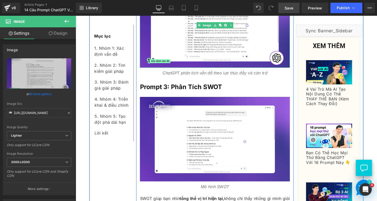
scroll to position [1232, 0]
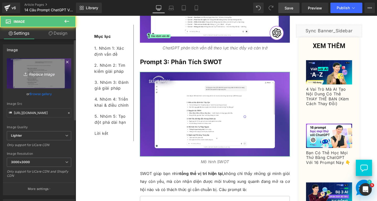
click at [47, 74] on icon "Replace Image" at bounding box center [39, 73] width 42 height 7
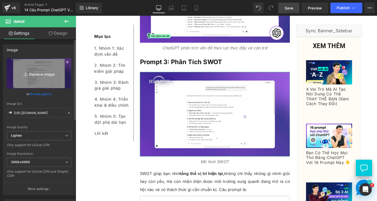
type input "C:\fakepath\Screenshot [DATE] 153515.png"
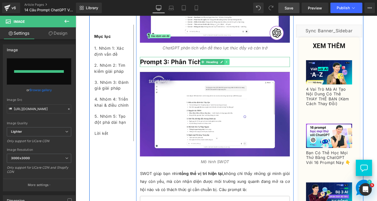
type input "[URL][DOMAIN_NAME]"
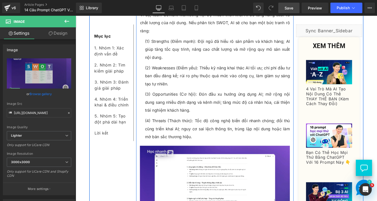
scroll to position [1573, 0]
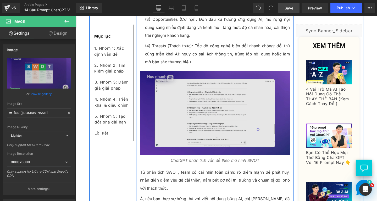
click at [197, 123] on img at bounding box center [222, 117] width 158 height 88
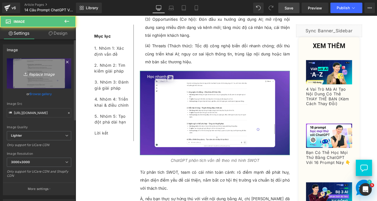
click at [50, 71] on icon "Replace Image" at bounding box center [39, 73] width 42 height 7
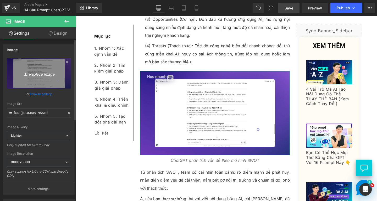
type input "C:\fakepath\Screenshot [DATE] 153618.png"
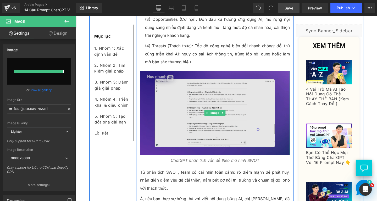
type input "[URL][DOMAIN_NAME]"
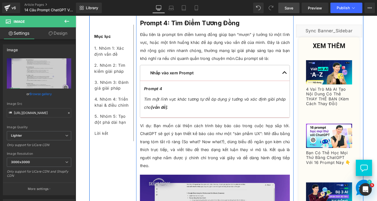
scroll to position [1992, 0]
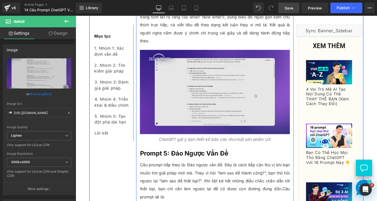
click at [186, 106] on img at bounding box center [222, 95] width 158 height 89
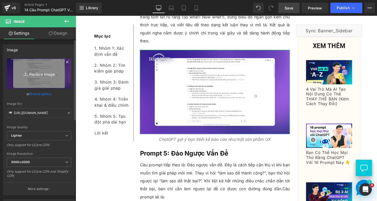
click at [57, 75] on icon "Replace Image" at bounding box center [39, 73] width 42 height 7
type input "C:\fakepath\Screenshot [DATE] 153750.png"
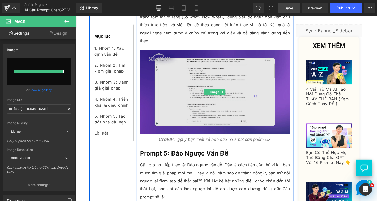
type input "[URL][DOMAIN_NAME]"
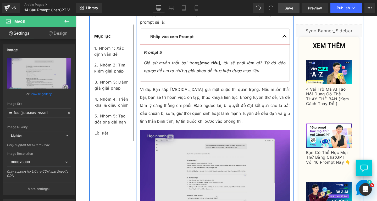
scroll to position [2254, 0]
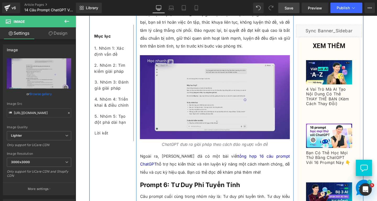
click at [169, 99] on img at bounding box center [222, 101] width 158 height 88
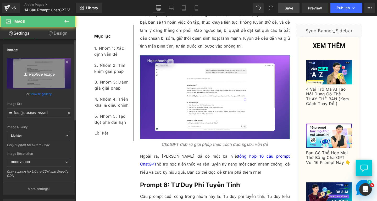
click at [26, 72] on icon at bounding box center [26, 73] width 5 height 5
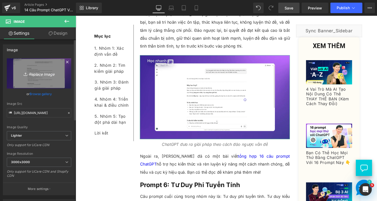
type input "C:\fakepath\Screenshot [DATE] 153947.png"
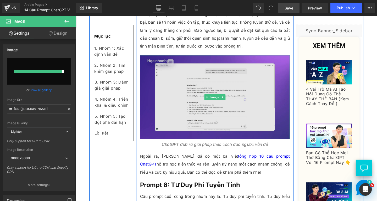
type input "[URL][DOMAIN_NAME]"
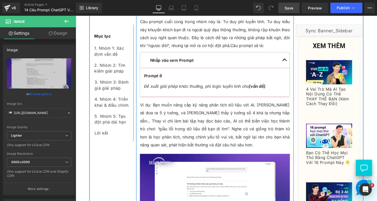
scroll to position [2568, 0]
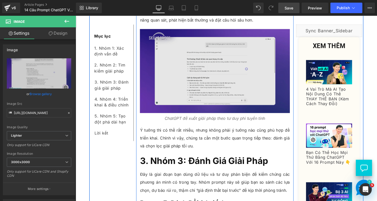
click at [182, 62] on img at bounding box center [222, 74] width 158 height 88
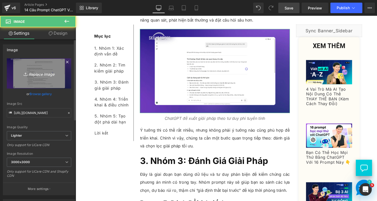
click at [39, 74] on icon "Replace Image" at bounding box center [39, 73] width 42 height 7
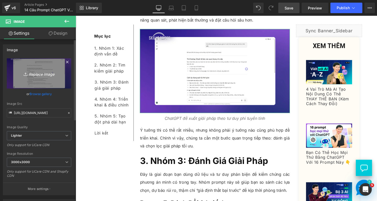
type input "C:\fakepath\Screenshot [DATE] 154222.png"
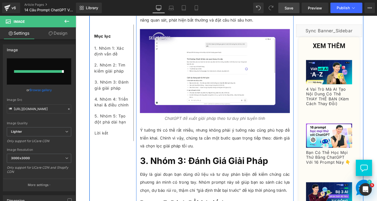
type input "[URL][DOMAIN_NAME]"
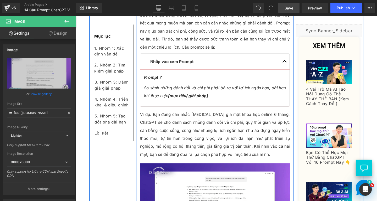
scroll to position [2831, 0]
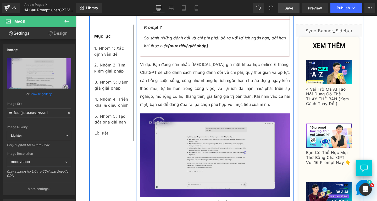
click at [196, 149] on img at bounding box center [222, 162] width 158 height 88
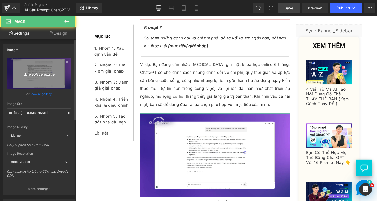
click at [50, 73] on icon "Replace Image" at bounding box center [39, 73] width 42 height 7
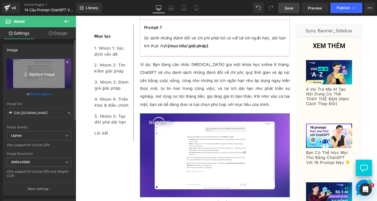
type input "C:\fakepath\Screenshot [DATE] 154358.png"
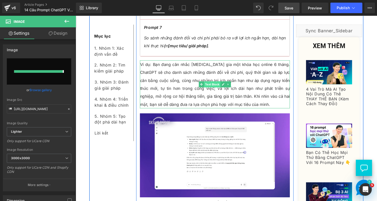
type input "[URL][DOMAIN_NAME]"
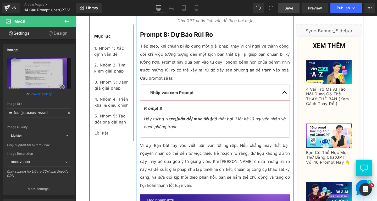
scroll to position [3119, 0]
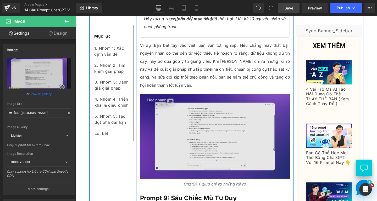
click at [184, 135] on img at bounding box center [222, 142] width 158 height 89
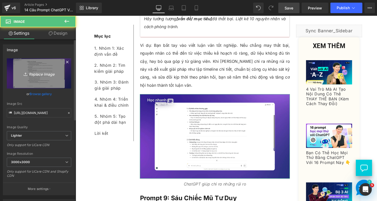
click at [45, 76] on icon "Replace Image" at bounding box center [39, 73] width 42 height 7
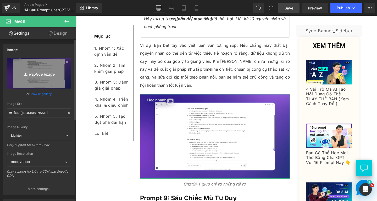
type input "C:\fakepath\Screenshot [DATE] 154658.png"
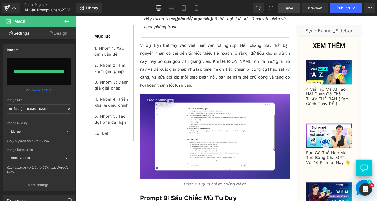
type input "[URL][DOMAIN_NAME]"
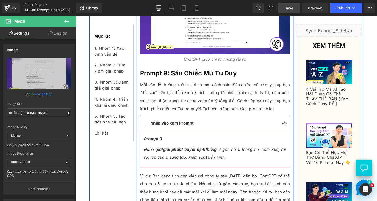
scroll to position [3355, 0]
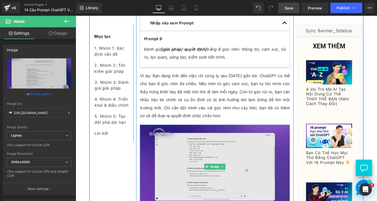
click at [200, 144] on img at bounding box center [222, 174] width 158 height 88
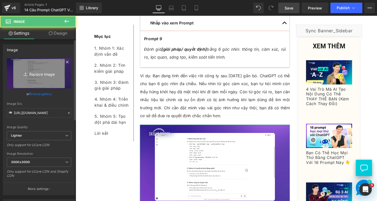
click at [39, 74] on icon "Replace Image" at bounding box center [39, 73] width 42 height 7
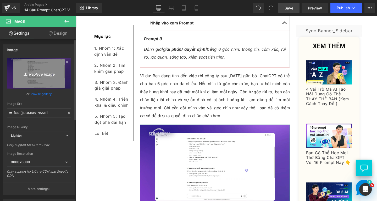
type input "C:\fakepath\Screenshot [DATE] 154811.png"
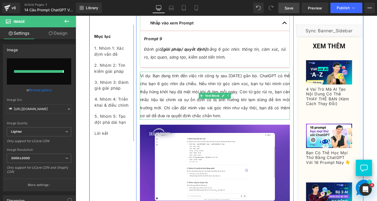
type input "[URL][DOMAIN_NAME]"
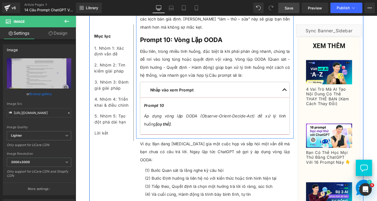
scroll to position [3722, 0]
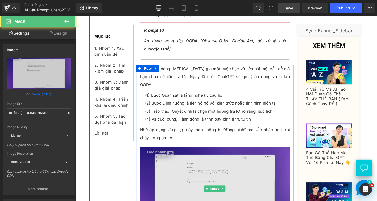
click at [226, 159] on img at bounding box center [222, 197] width 158 height 88
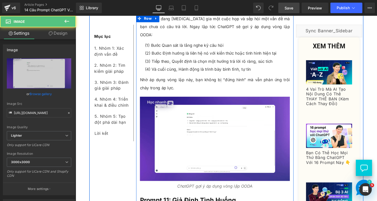
scroll to position [3800, 0]
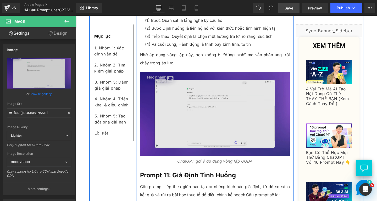
click at [261, 84] on img at bounding box center [222, 118] width 158 height 88
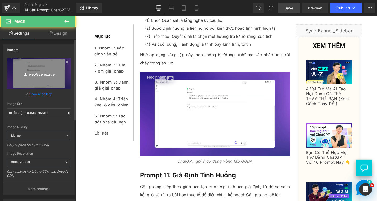
click at [53, 66] on link "Replace Image" at bounding box center [39, 73] width 64 height 30
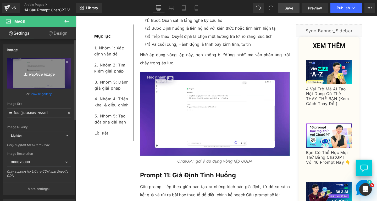
type input "C:\fakepath\Screenshot [DATE] 154918.png"
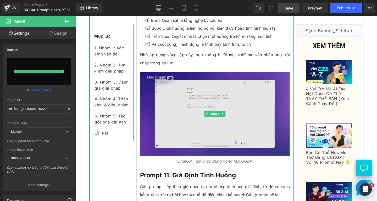
type input "[URL][DOMAIN_NAME]"
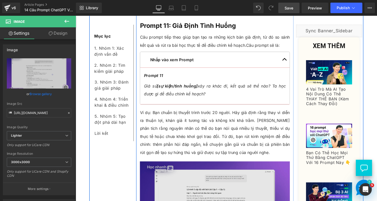
scroll to position [4036, 0]
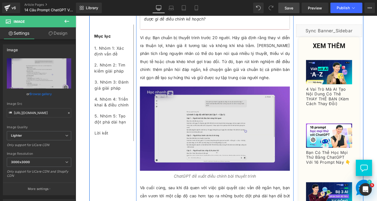
click at [189, 100] on img at bounding box center [222, 134] width 158 height 89
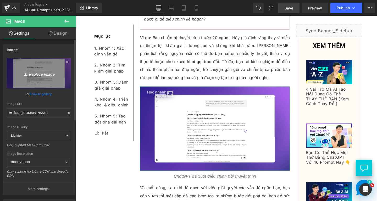
click at [51, 73] on icon "Replace Image" at bounding box center [39, 73] width 42 height 7
type input "C:\fakepath\Screenshot [DATE] 155304.png"
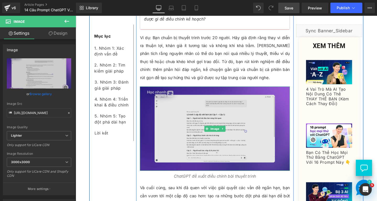
type input "[URL][DOMAIN_NAME]"
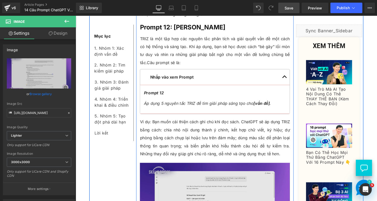
scroll to position [4377, 0]
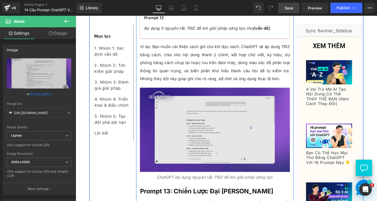
click at [185, 121] on img at bounding box center [222, 135] width 158 height 88
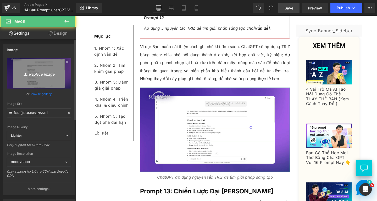
click at [44, 73] on icon "Replace Image" at bounding box center [39, 73] width 42 height 7
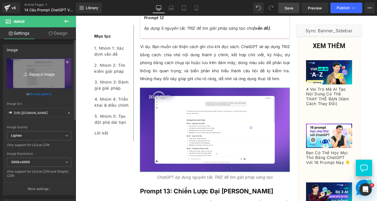
type input "C:\fakepath\Screenshot [DATE] 155514.png"
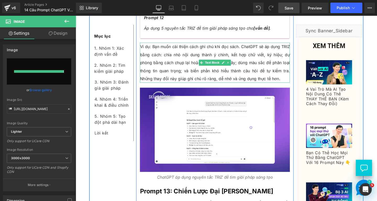
type input "[URL][DOMAIN_NAME]"
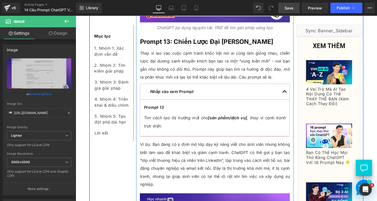
scroll to position [4639, 0]
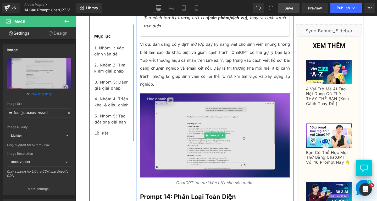
click at [197, 118] on img at bounding box center [222, 141] width 158 height 88
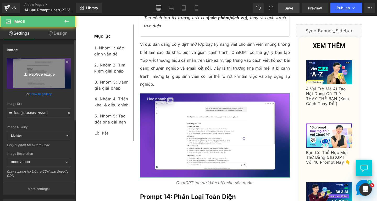
click at [58, 73] on icon "Replace Image" at bounding box center [39, 73] width 42 height 7
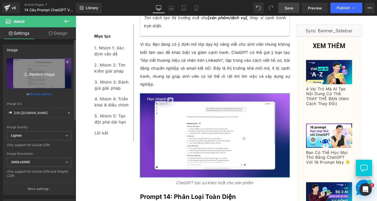
type input "C:\fakepath\Screenshot [DATE] 155647.png"
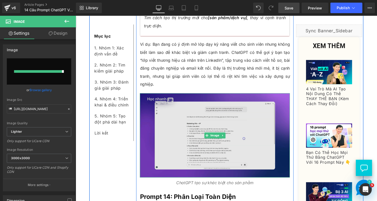
type input "[URL][DOMAIN_NAME]"
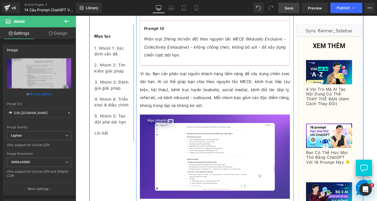
scroll to position [4980, 0]
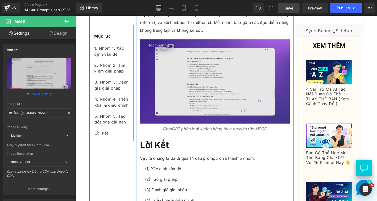
click at [163, 79] on img at bounding box center [222, 85] width 158 height 88
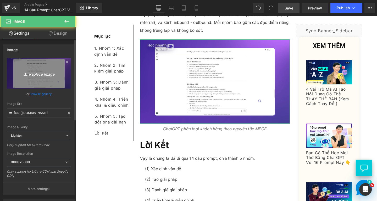
click at [53, 73] on icon "Replace Image" at bounding box center [39, 73] width 42 height 7
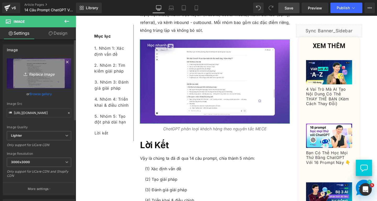
type input "C:\fakepath\Screenshot [DATE] 155803.png"
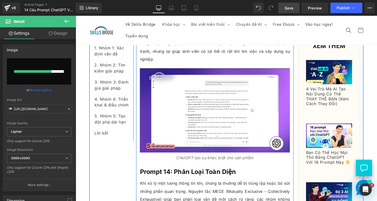
scroll to position [4639, 0]
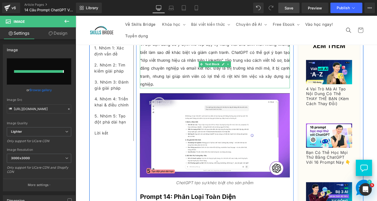
type input "[URL][DOMAIN_NAME]"
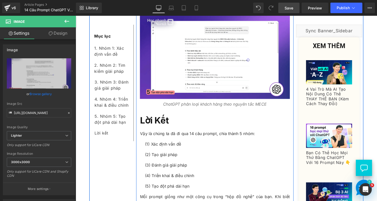
scroll to position [5085, 0]
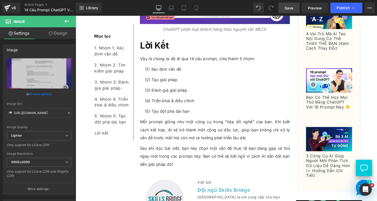
click at [282, 10] on link "Save" at bounding box center [289, 8] width 21 height 10
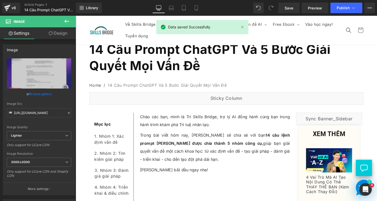
scroll to position [0, 0]
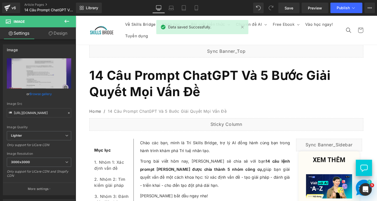
drag, startPoint x: 392, startPoint y: 188, endPoint x: 395, endPoint y: 23, distance: 164.9
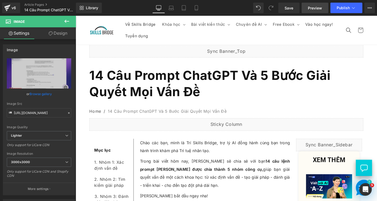
click at [313, 6] on span "Preview" at bounding box center [315, 8] width 14 height 6
click at [293, 9] on span "Save" at bounding box center [289, 8] width 9 height 6
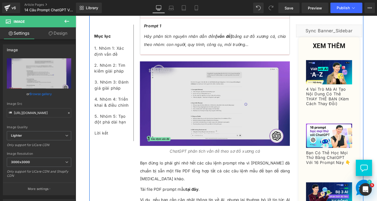
scroll to position [550, 0]
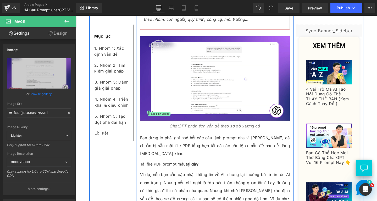
drag, startPoint x: 175, startPoint y: 156, endPoint x: 193, endPoint y: 162, distance: 19.5
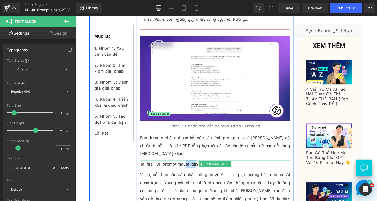
drag, startPoint x: 191, startPoint y: 164, endPoint x: 202, endPoint y: 164, distance: 11.8
click at [202, 169] on strong "tại đây" at bounding box center [198, 171] width 14 height 5
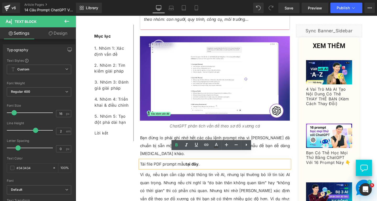
click at [222, 167] on p "Tải file PDF prompt mẫu tại đây ." at bounding box center [222, 171] width 158 height 8
drag, startPoint x: 191, startPoint y: 164, endPoint x: 203, endPoint y: 164, distance: 12.3
click at [203, 169] on strong "tại đây" at bounding box center [198, 171] width 14 height 5
drag, startPoint x: 190, startPoint y: 162, endPoint x: 203, endPoint y: 163, distance: 12.6
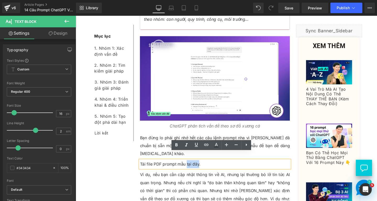
click at [203, 167] on p "Tải file PDF prompt mẫu tại đây." at bounding box center [222, 171] width 158 height 8
click at [204, 165] on input "text" at bounding box center [202, 166] width 81 height 13
paste input "[URL][DOMAIN_NAME]"
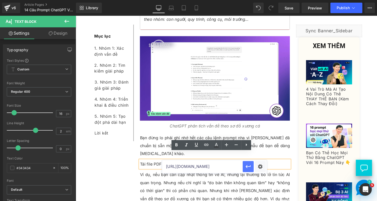
type input "[URL][DOMAIN_NAME]"
click at [245, 166] on button "button" at bounding box center [248, 166] width 11 height 11
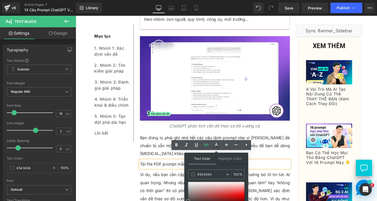
drag, startPoint x: 216, startPoint y: 173, endPoint x: 185, endPoint y: 169, distance: 31.4
type input "0"
type input "000"
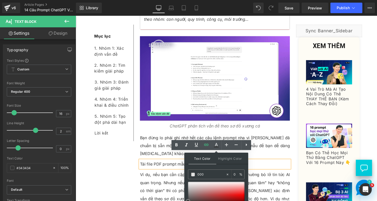
type input "100"
type input "0000e"
type input "0"
type input "0000ee"
type input "100"
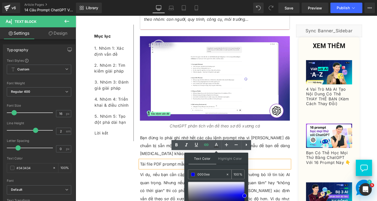
scroll to position [603, 0]
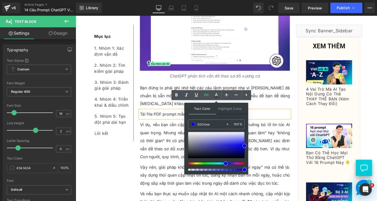
type input "#0000ee"
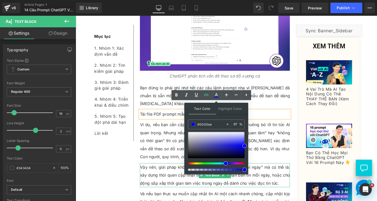
drag, startPoint x: 321, startPoint y: 186, endPoint x: 271, endPoint y: 172, distance: 51.5
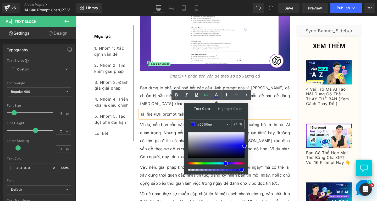
type input "100"
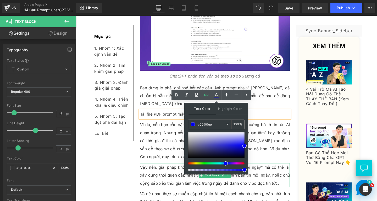
drag, startPoint x: 321, startPoint y: 184, endPoint x: 272, endPoint y: 156, distance: 56.8
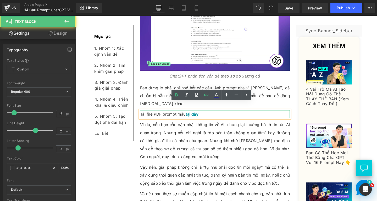
click at [197, 116] on link "tại đây" at bounding box center [198, 118] width 14 height 5
click at [195, 116] on link "tại đây" at bounding box center [198, 118] width 14 height 5
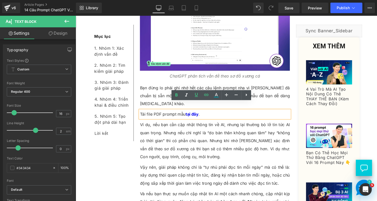
click at [175, 115] on p "Tải file PDF prompt mẫu tại đây ." at bounding box center [222, 119] width 158 height 8
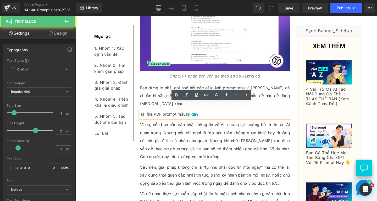
click at [199, 116] on link "tại đây" at bounding box center [198, 118] width 14 height 5
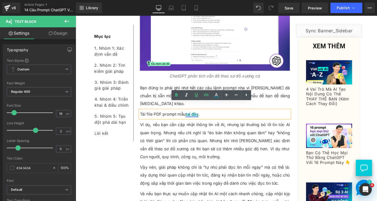
click at [199, 116] on link "tại đây" at bounding box center [198, 118] width 14 height 5
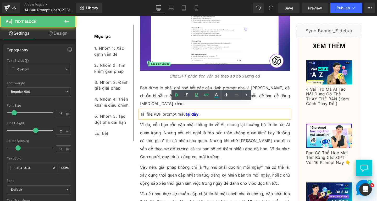
click at [212, 115] on p "Tải file PDF prompt mẫu tại đây ." at bounding box center [222, 119] width 158 height 8
click at [195, 116] on link "tại đây" at bounding box center [198, 118] width 14 height 5
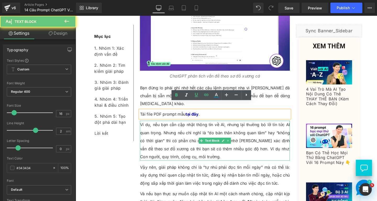
click at [192, 133] on p "Ví dụ, nếu bạn cần cập nhật thông tin về AI, nhưng lại thường bỏ lỡ tin tức AI …" at bounding box center [222, 147] width 158 height 42
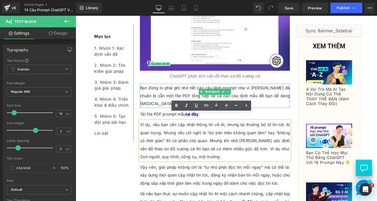
click at [162, 88] on p "Bạn đừng lo phải ghi nhớ hết các câu lệnh prompt nha vì [PERSON_NAME] đã chuẩn …" at bounding box center [222, 99] width 158 height 25
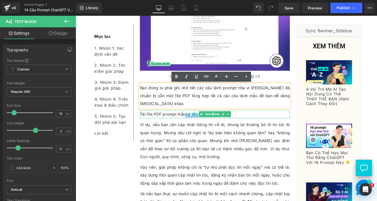
click at [197, 116] on link "tại đây" at bounding box center [198, 118] width 14 height 5
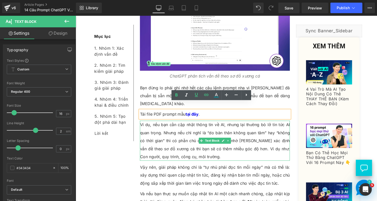
click at [176, 151] on p "Ví dụ, nếu bạn cần cập nhật thông tin về AI, nhưng lại thường bỏ lỡ tin tức AI …" at bounding box center [222, 147] width 158 height 42
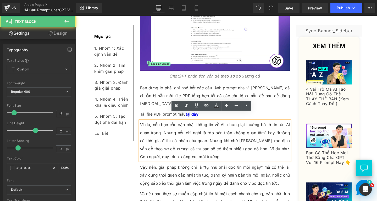
click at [177, 78] on icon "ChatGPT phân tích vấn đề theo sơ đồ xương cá" at bounding box center [222, 78] width 95 height 5
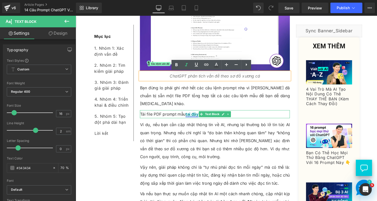
click at [198, 116] on link "tại đây" at bounding box center [198, 118] width 14 height 5
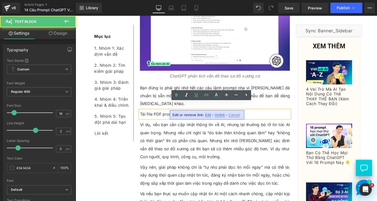
click at [0, 0] on div "Edit or remove link: Edit - Unlink - Cancel" at bounding box center [0, 0] width 0 height 0
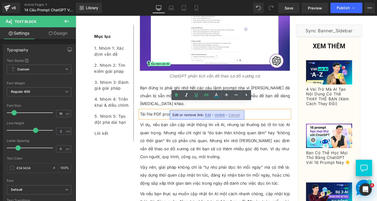
click at [0, 0] on span "Edit" at bounding box center [0, 0] width 0 height 0
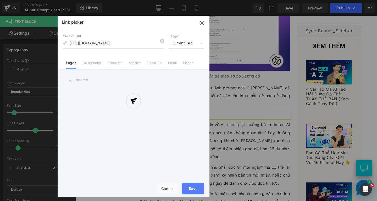
click at [0, 0] on div "Text Color Highlight Color rgba(0, 0, 238, 1) #0000ee 100 % transparent transpa…" at bounding box center [0, 0] width 0 height 0
click at [189, 43] on div at bounding box center [134, 106] width 152 height 181
click at [189, 42] on div at bounding box center [134, 106] width 152 height 181
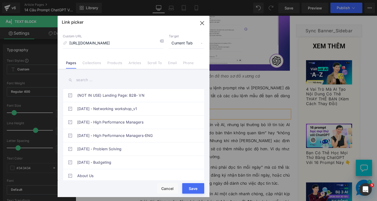
click at [189, 42] on span "Current Tab" at bounding box center [186, 43] width 35 height 10
click at [178, 62] on li "New Tab" at bounding box center [186, 61] width 41 height 9
click at [191, 189] on button "Save" at bounding box center [193, 188] width 22 height 10
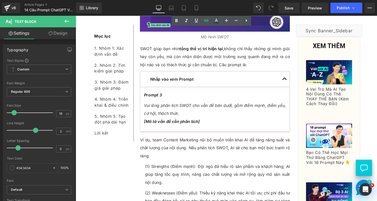
scroll to position [1415, 0]
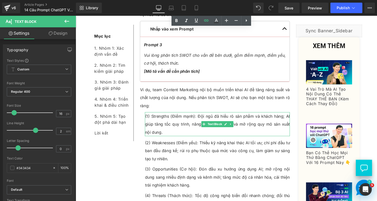
click at [161, 129] on p "(1) Strengths (Điểm mạnh): Đội ngũ đã hiểu rõ sản phẩm và khách hàng; AI giúp t…" at bounding box center [225, 129] width 153 height 25
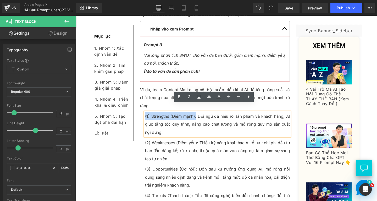
drag, startPoint x: 201, startPoint y: 113, endPoint x: 145, endPoint y: 111, distance: 56.4
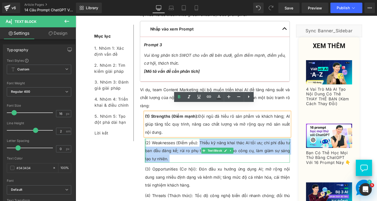
drag, startPoint x: 204, startPoint y: 141, endPoint x: 147, endPoint y: 139, distance: 56.6
click at [149, 145] on div "(2) Weaknesses (Điểm yếu): Thiếu kỹ năng khai thác AI tối ưu; chi phí đầu tư ba…" at bounding box center [225, 157] width 153 height 25
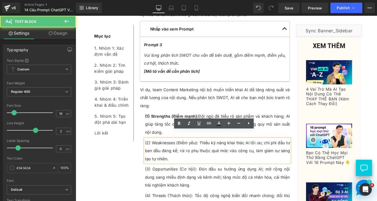
click at [202, 145] on p "(2) Weaknesses (Điểm yếu): Thiếu kỹ năng khai thác AI tối ưu; chi phí đầu tư ba…" at bounding box center [225, 157] width 153 height 25
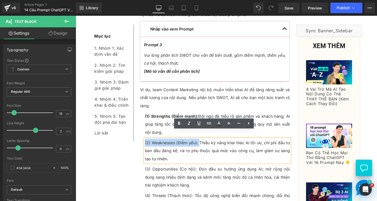
drag, startPoint x: 204, startPoint y: 141, endPoint x: 147, endPoint y: 139, distance: 56.9
click at [149, 145] on p "(2) Weaknesses (Điểm yếu): Thiếu kỹ năng khai thác AI tối ưu; chi phí đầu tư ba…" at bounding box center [225, 157] width 153 height 25
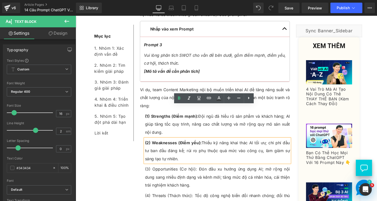
scroll to position [1494, 0]
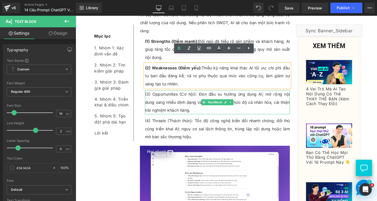
click at [190, 94] on p "(3) Opportunities (Cơ hội): Đón đầu xu hướng ứng dụng AI; mở rộng nội dung sang…" at bounding box center [225, 106] width 153 height 25
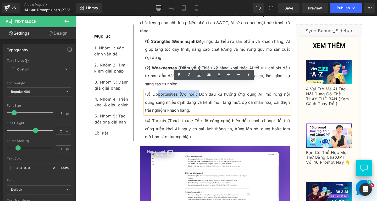
drag, startPoint x: 199, startPoint y: 90, endPoint x: 160, endPoint y: 91, distance: 39.6
click at [160, 94] on p "(3) Opportunities (Cơ hội): Đón đầu xu hướng ứng dụng AI; mở rộng nội dung sang…" at bounding box center [225, 106] width 153 height 25
click at [233, 94] on p "(3) Opportunities (Cơ hội): Đón đầu xu hướng ứng dụng AI; mở rộng nội dung sang…" at bounding box center [225, 106] width 153 height 25
drag, startPoint x: 198, startPoint y: 89, endPoint x: 147, endPoint y: 90, distance: 51.4
click at [149, 94] on p "(3) Opportunities (Cơ hội): Đón đầu xu hướng ứng dụng AI; mở rộng nội dung sang…" at bounding box center [225, 106] width 153 height 25
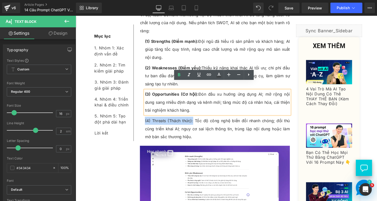
drag, startPoint x: 198, startPoint y: 117, endPoint x: 146, endPoint y: 115, distance: 51.9
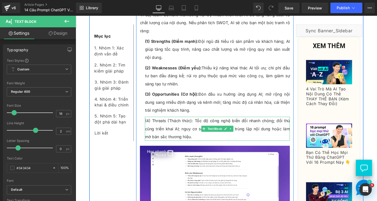
click at [199, 122] on p "(4) Threats (Thách thức): Tốc độ công nghệ biến đổi nhanh chóng; đối thủ cũng t…" at bounding box center [225, 134] width 153 height 25
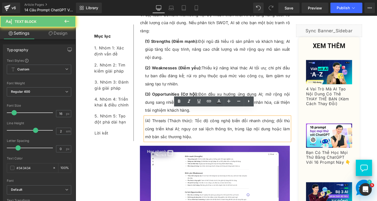
click at [198, 122] on p "(4) Threats (Thách thức): Tốc độ công nghệ biến đổi nhanh chóng; đối thủ cũng t…" at bounding box center [225, 134] width 153 height 25
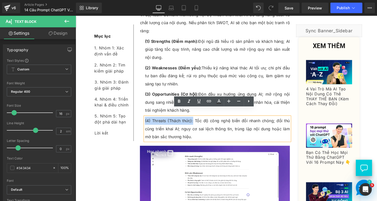
drag, startPoint x: 198, startPoint y: 118, endPoint x: 147, endPoint y: 118, distance: 50.8
click at [149, 122] on p "(4) Threats (Thách thức): Tốc độ công nghệ biến đổi nhanh chóng; đối thủ cũng t…" at bounding box center [225, 134] width 153 height 25
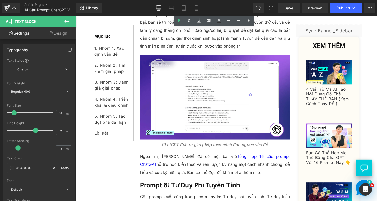
scroll to position [2333, 0]
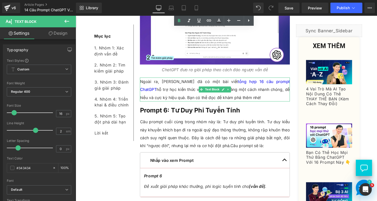
click at [216, 82] on p "Ngoài ra, [PERSON_NAME] đã có một bài viết tổng hợp 16 câu prompt [PERSON_NAME]…" at bounding box center [222, 92] width 158 height 25
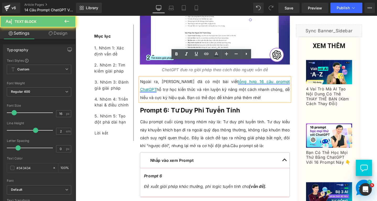
click at [209, 82] on link "tổng hợp 16 câu prompt ChatGPT" at bounding box center [222, 89] width 158 height 14
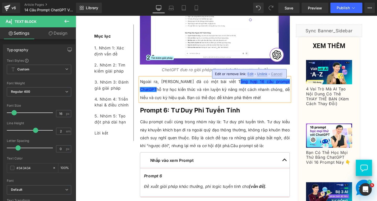
click at [0, 0] on span "Edit" at bounding box center [0, 0] width 0 height 0
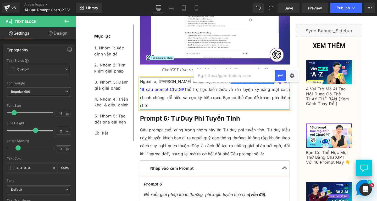
click at [181, 80] on p "Ngoài ra, [PERSON_NAME] đã có một bài viết T [URL][DOMAIN_NAME] ổng hợp 16 câu …" at bounding box center [222, 97] width 158 height 34
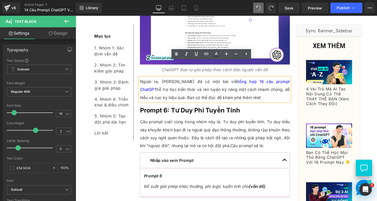
click at [257, 80] on p "Ngoài ra, [PERSON_NAME] đã có một bài viết tổng hợp 16 câu prompt [PERSON_NAME]…" at bounding box center [222, 92] width 158 height 25
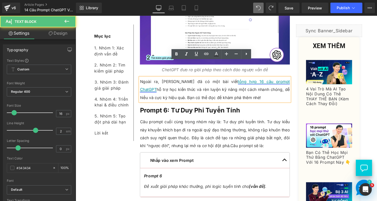
click at [258, 82] on link "tổng hợp 16 câu prompt ChatGPT" at bounding box center [222, 89] width 158 height 14
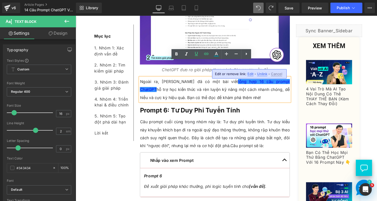
click at [0, 0] on span "Edit" at bounding box center [0, 0] width 0 height 0
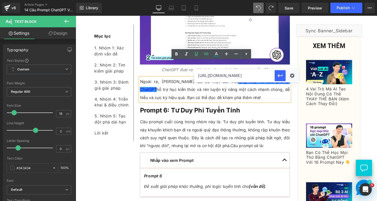
click at [255, 75] on input "[URL][DOMAIN_NAME]" at bounding box center [234, 75] width 81 height 13
click at [193, 80] on p "Ngoài ra, [PERSON_NAME] đã có một bài viết tổng hợp 16 câu prompt [PERSON_NAME]…" at bounding box center [222, 92] width 158 height 25
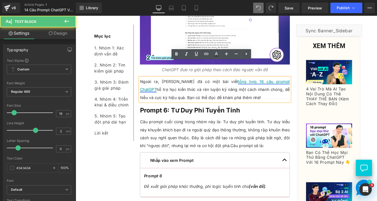
click at [209, 82] on link "tổng hợp 16 câu prompt ChatGPT" at bounding box center [222, 89] width 158 height 14
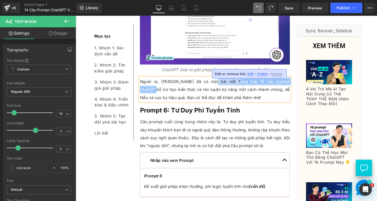
drag, startPoint x: 208, startPoint y: 68, endPoint x: 277, endPoint y: 66, distance: 68.4
click at [277, 80] on p "Ngoài ra, [PERSON_NAME] đã có một bài viết T ổng hợp 16 câu prompt ChatGPT hỗ t…" at bounding box center [222, 92] width 158 height 25
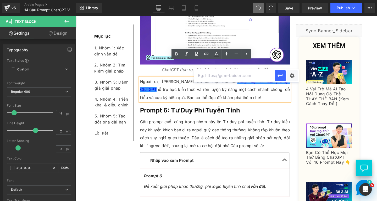
click at [221, 75] on input "text" at bounding box center [234, 75] width 81 height 13
paste input "[URL][DOMAIN_NAME]"
type input "[URL][DOMAIN_NAME]"
click at [276, 77] on button "button" at bounding box center [280, 75] width 11 height 11
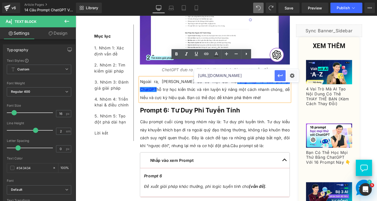
scroll to position [0, 0]
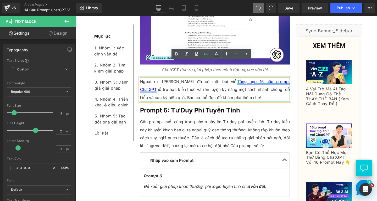
click at [231, 82] on span "ổng hợp 16 câu prompt ChatGPT" at bounding box center [222, 89] width 158 height 14
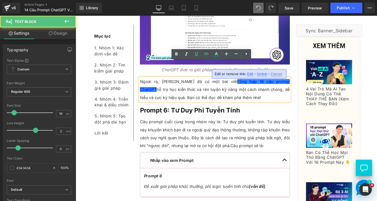
click at [0, 0] on div "Edit or remove link: Edit - Unlink - Cancel" at bounding box center [0, 0] width 0 height 0
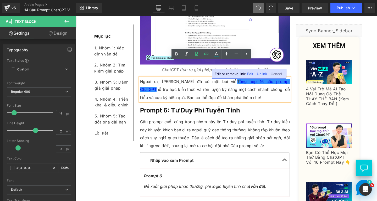
click at [0, 0] on span "Edit" at bounding box center [0, 0] width 0 height 0
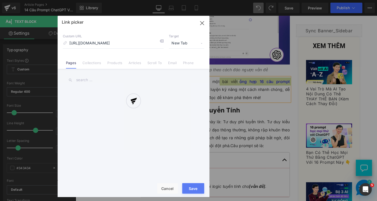
click at [0, 0] on div "Text Color Highlight Color rgba(0, 0, 238, 1) #0000ee 100 % transparent transpa…" at bounding box center [0, 0] width 0 height 0
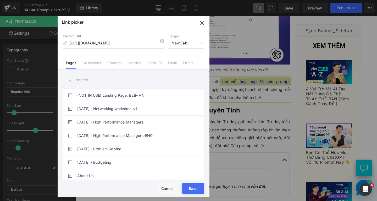
click at [196, 189] on button "Save" at bounding box center [193, 188] width 22 height 10
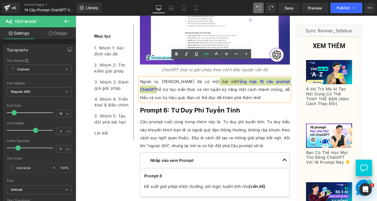
scroll to position [2437, 0]
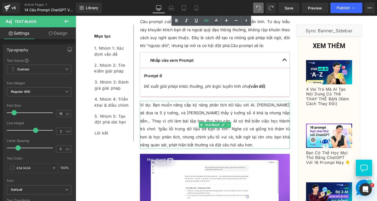
click at [254, 105] on p "Ví dụ: Bạn muốn nâng cấp kỹ năng phân tích dữ liệu với AI. [PERSON_NAME] sẽ đưa…" at bounding box center [222, 130] width 158 height 50
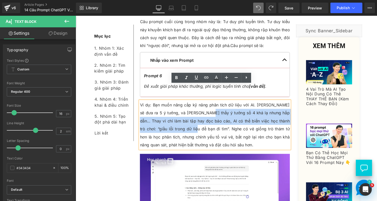
drag, startPoint x: 203, startPoint y: 100, endPoint x: 178, endPoint y: 118, distance: 30.8
click at [178, 118] on p "Ví dụ: Bạn muốn nâng cấp kỹ năng phân tích dữ liệu với AI. [PERSON_NAME] sẽ đưa…" at bounding box center [222, 130] width 158 height 50
paste div
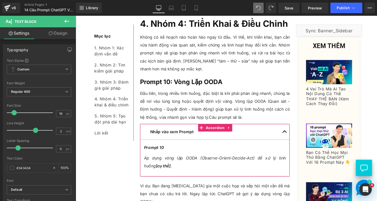
scroll to position [3643, 0]
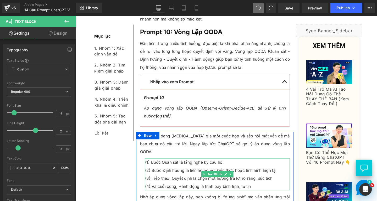
click at [176, 174] on p "(2) Bước Định hướng là liên hệ nó với kiến thức hoặc tình hình hiện tại" at bounding box center [225, 178] width 153 height 8
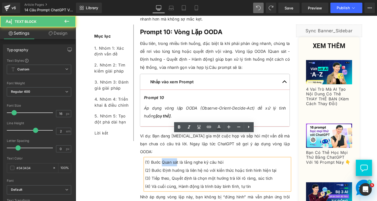
drag, startPoint x: 164, startPoint y: 143, endPoint x: 181, endPoint y: 146, distance: 16.8
click at [181, 165] on p "(1) Bước Quan sát là lắng nghe kỹ câu hỏi" at bounding box center [225, 169] width 153 height 8
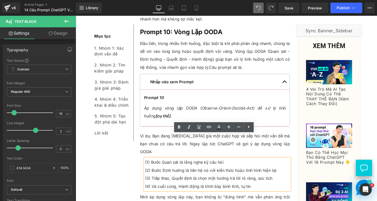
drag, startPoint x: 182, startPoint y: 148, endPoint x: 180, endPoint y: 148, distance: 2.9
click at [183, 165] on p "(1) Bước Quan sát là lắng nghe kỹ câu hỏi" at bounding box center [225, 169] width 153 height 8
drag, startPoint x: 165, startPoint y: 145, endPoint x: 182, endPoint y: 145, distance: 17.0
click at [182, 165] on p "(1) Bước Quan sát là lắng nghe kỹ câu hỏi" at bounding box center [225, 169] width 153 height 8
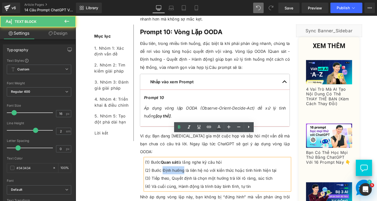
drag, startPoint x: 165, startPoint y: 152, endPoint x: 187, endPoint y: 155, distance: 22.2
click at [187, 174] on p "(2) Bước Định hướng là liên hệ nó với kiến thức hoặc tình hình hiện tại" at bounding box center [225, 178] width 153 height 8
drag, startPoint x: 175, startPoint y: 161, endPoint x: 200, endPoint y: 157, distance: 25.1
click at [196, 182] on p "(3) Tiếp theo, Quyết định là chọn một hướng trả lời rõ ràng, súc tích" at bounding box center [225, 186] width 153 height 8
drag, startPoint x: 184, startPoint y: 170, endPoint x: 203, endPoint y: 172, distance: 19.0
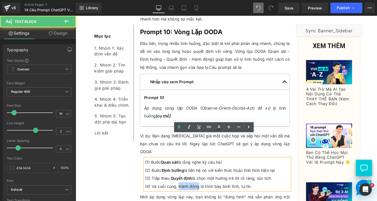
click at [203, 190] on p "(4) Và cuối cùng, Hành động là trình bày bình tĩnh, tự tin" at bounding box center [225, 194] width 153 height 8
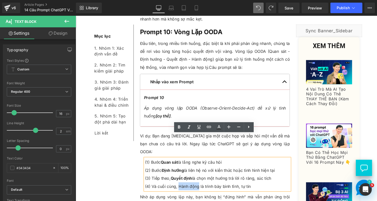
drag, startPoint x: 182, startPoint y: 170, endPoint x: 203, endPoint y: 172, distance: 20.8
click at [203, 190] on p "(4) Và cuối cùng, Hành động là trình bày bình tĩnh, tự tin" at bounding box center [225, 194] width 153 height 8
click at [290, 5] on span "Save" at bounding box center [289, 8] width 9 height 6
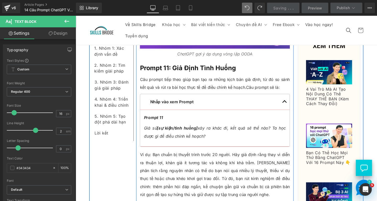
scroll to position [3774, 0]
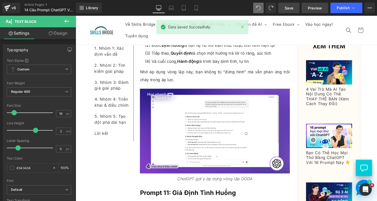
click at [315, 9] on span "Preview" at bounding box center [315, 8] width 14 height 6
